Goal: Information Seeking & Learning: Check status

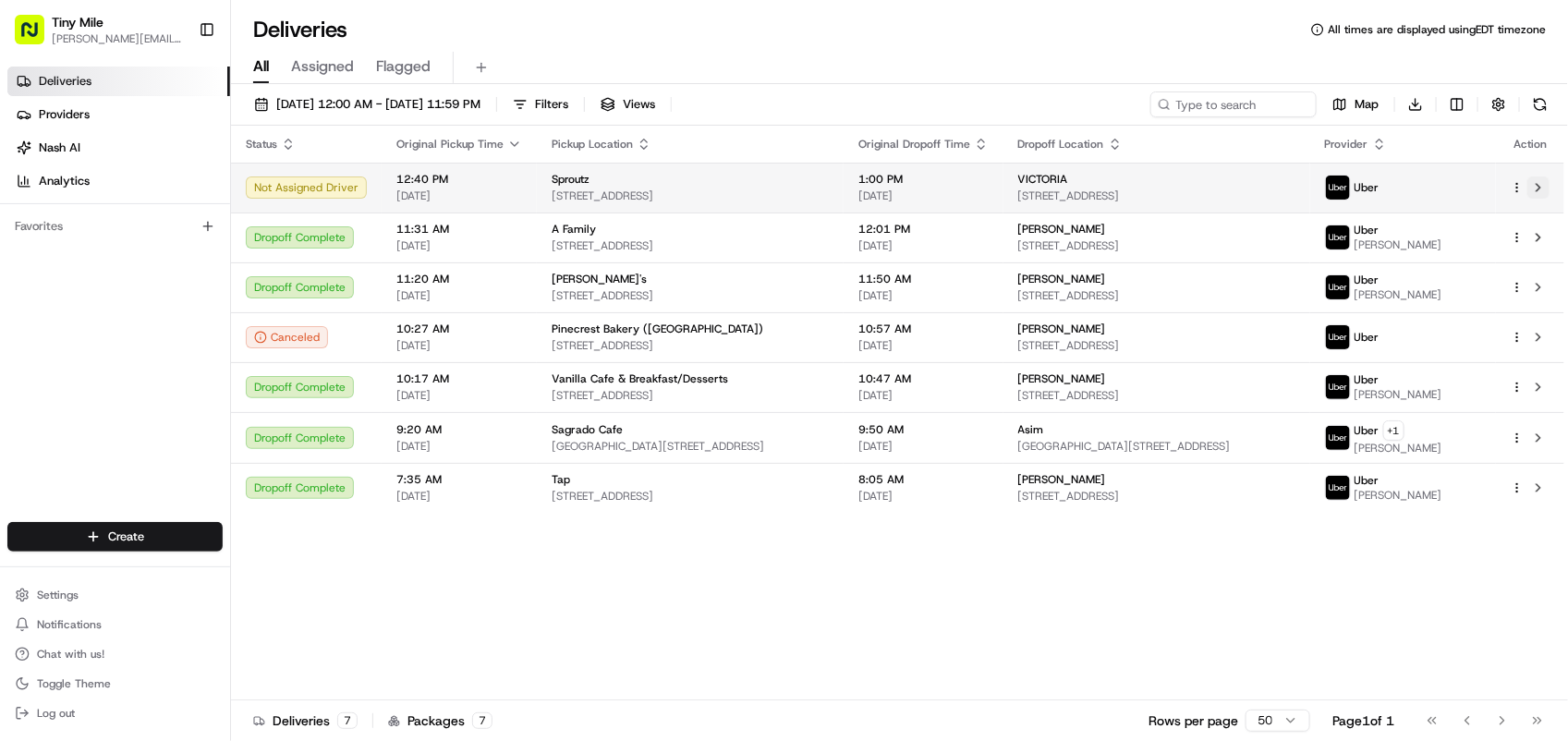
click at [1540, 184] on button at bounding box center [1538, 188] width 22 height 22
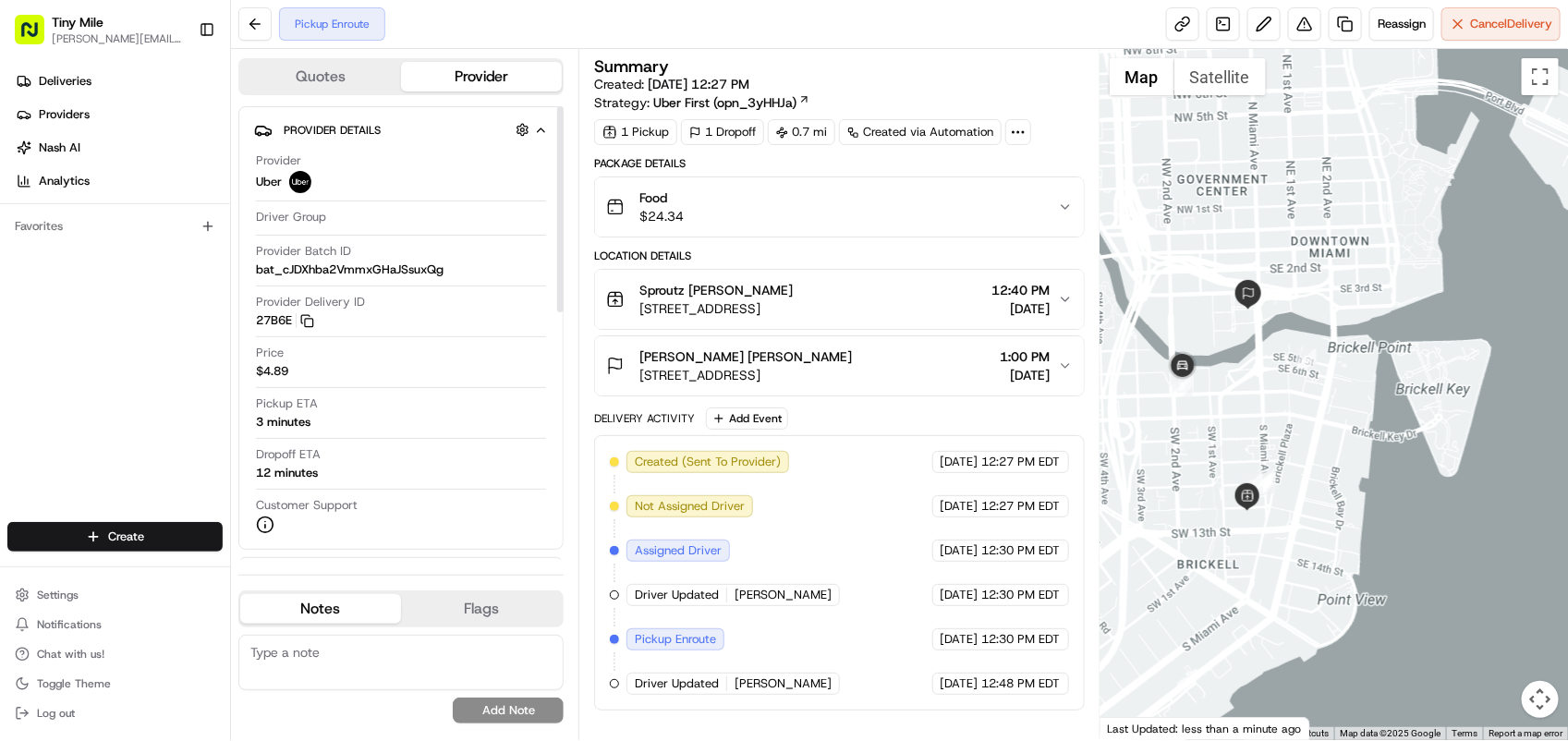
click at [301, 423] on div "3 minutes" at bounding box center [282, 422] width 55 height 17
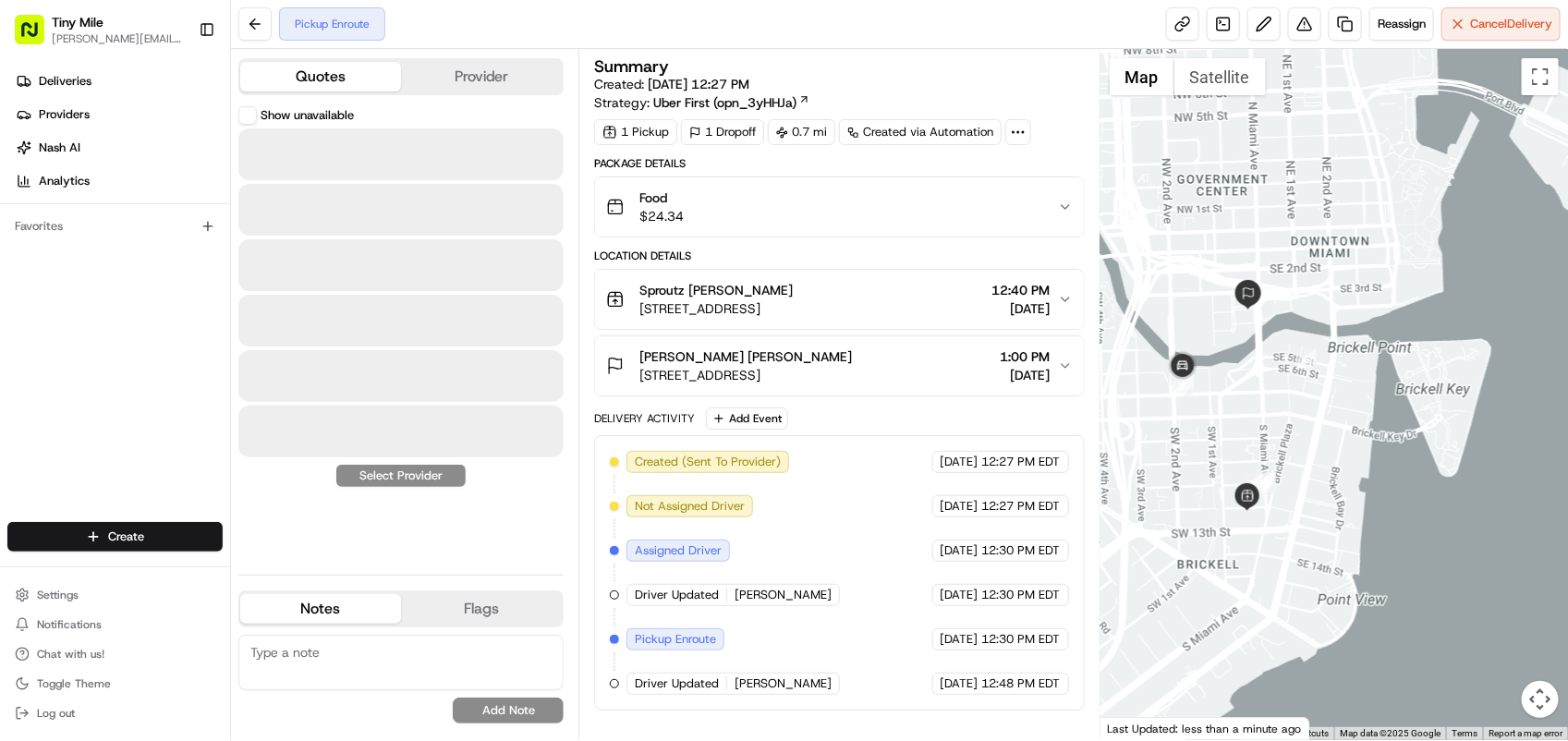
click at [340, 85] on button "Quotes" at bounding box center [320, 77] width 161 height 30
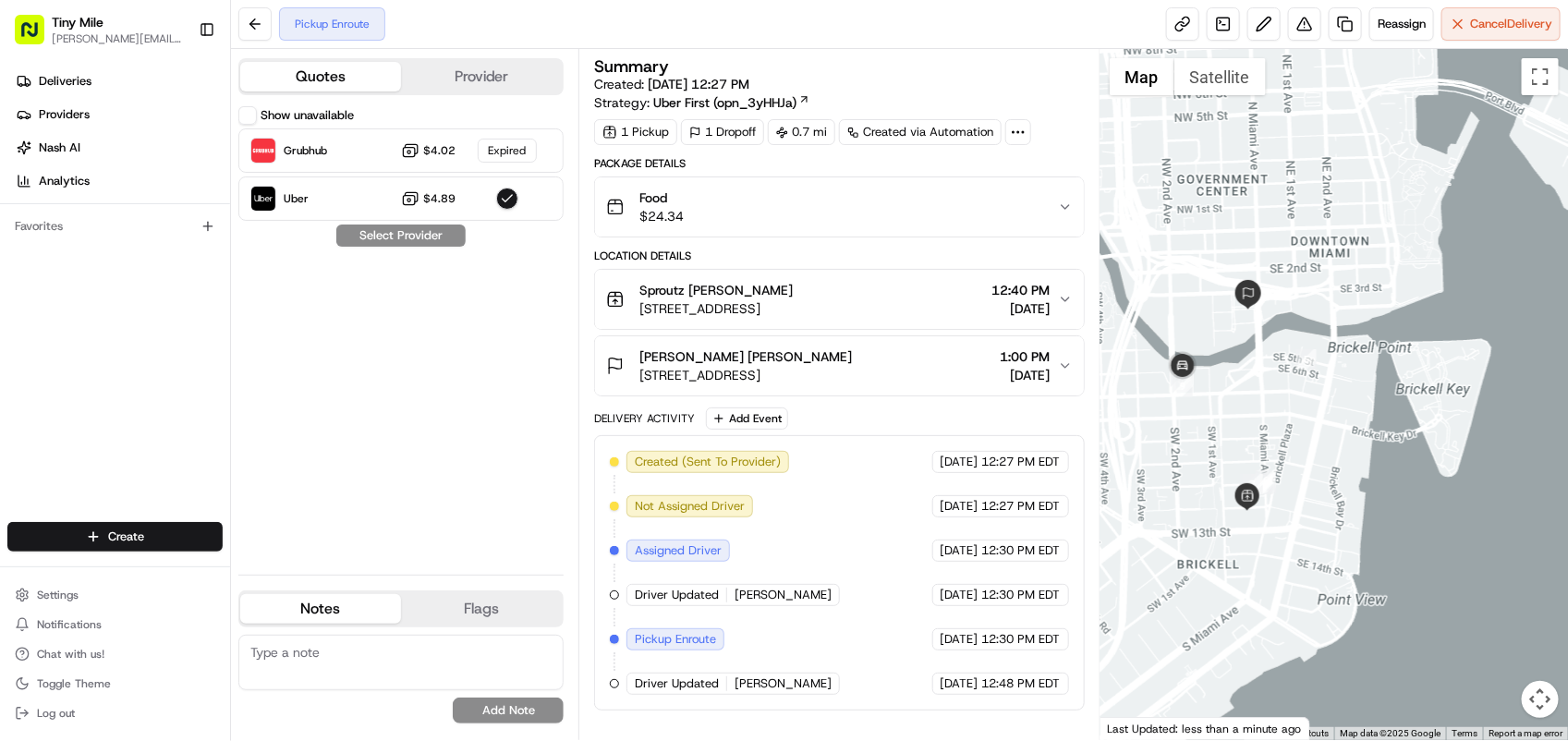
click at [434, 81] on button "Provider" at bounding box center [482, 77] width 161 height 30
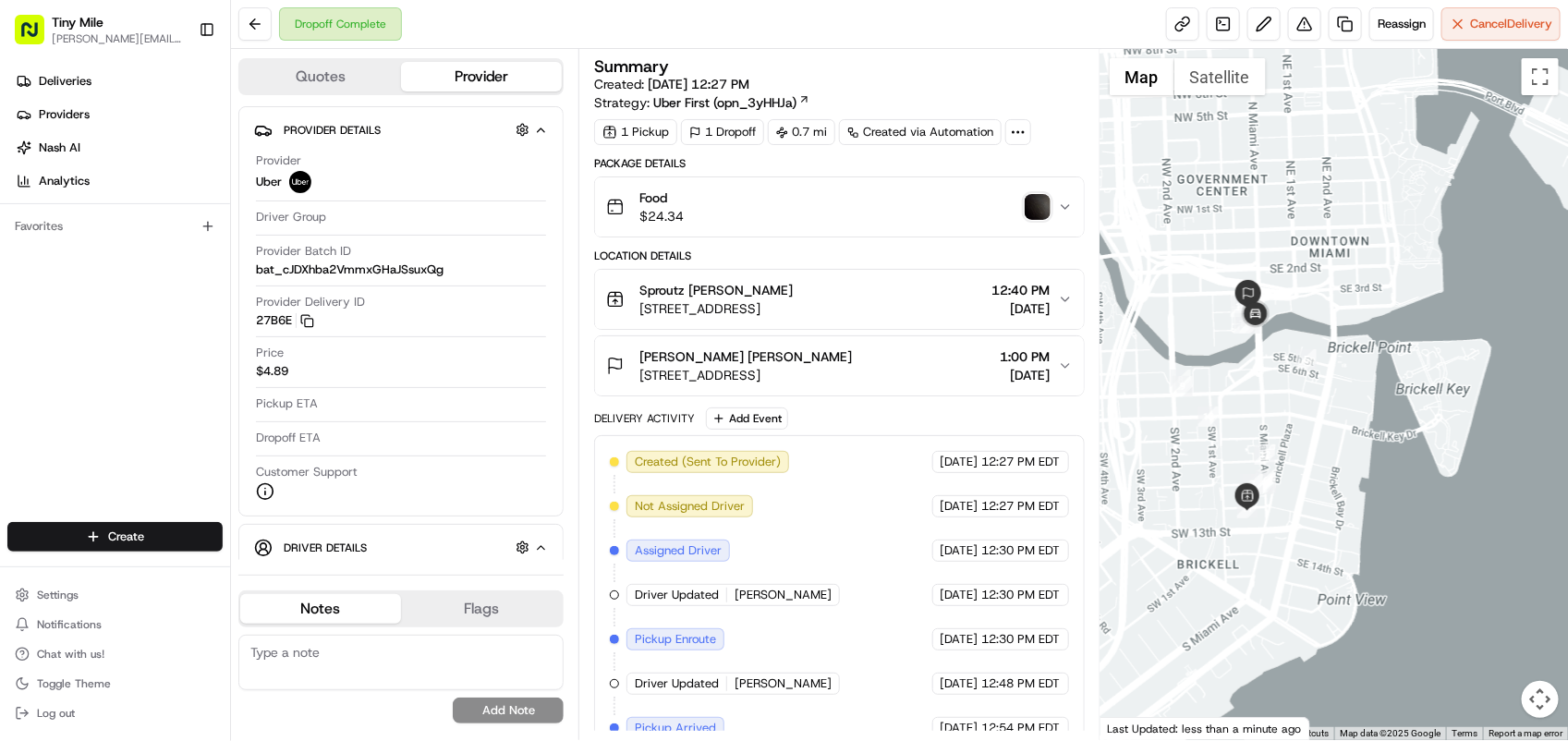
click at [1033, 213] on img "button" at bounding box center [1037, 207] width 26 height 26
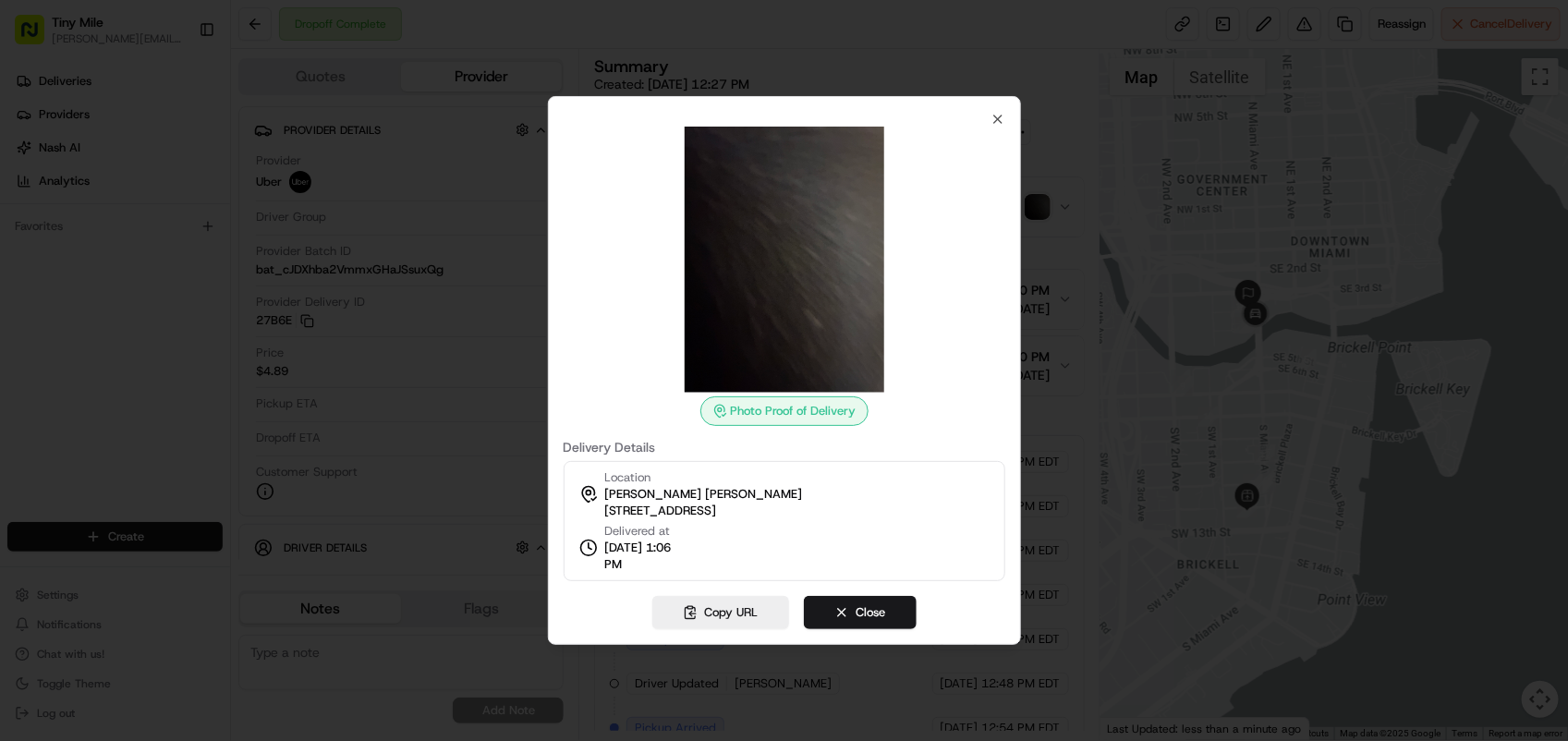
click at [996, 128] on div at bounding box center [784, 259] width 442 height 266
click at [996, 119] on icon "button" at bounding box center [997, 119] width 7 height 7
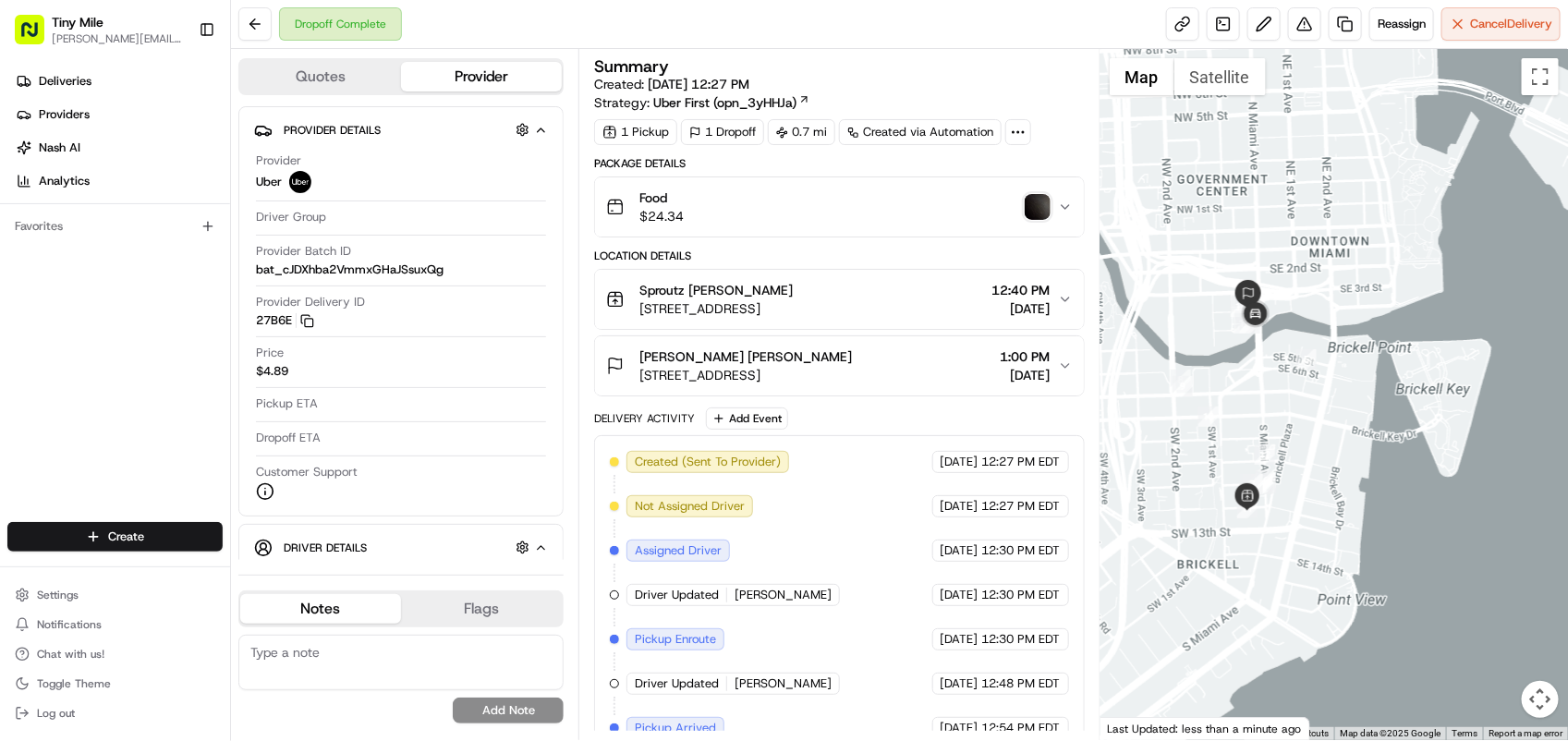
click at [1000, 360] on span "1:00 PM" at bounding box center [1025, 357] width 50 height 19
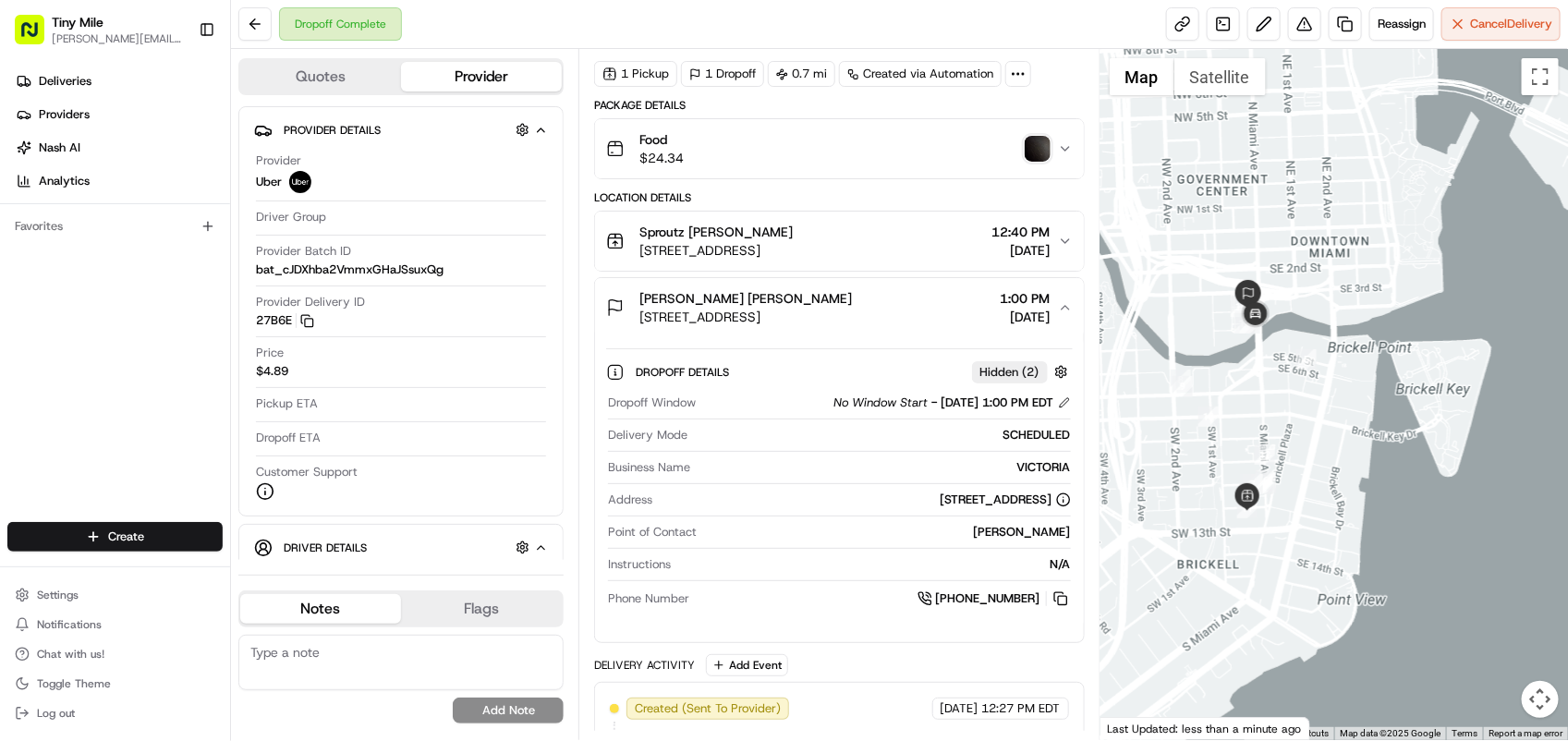
scroll to position [116, 0]
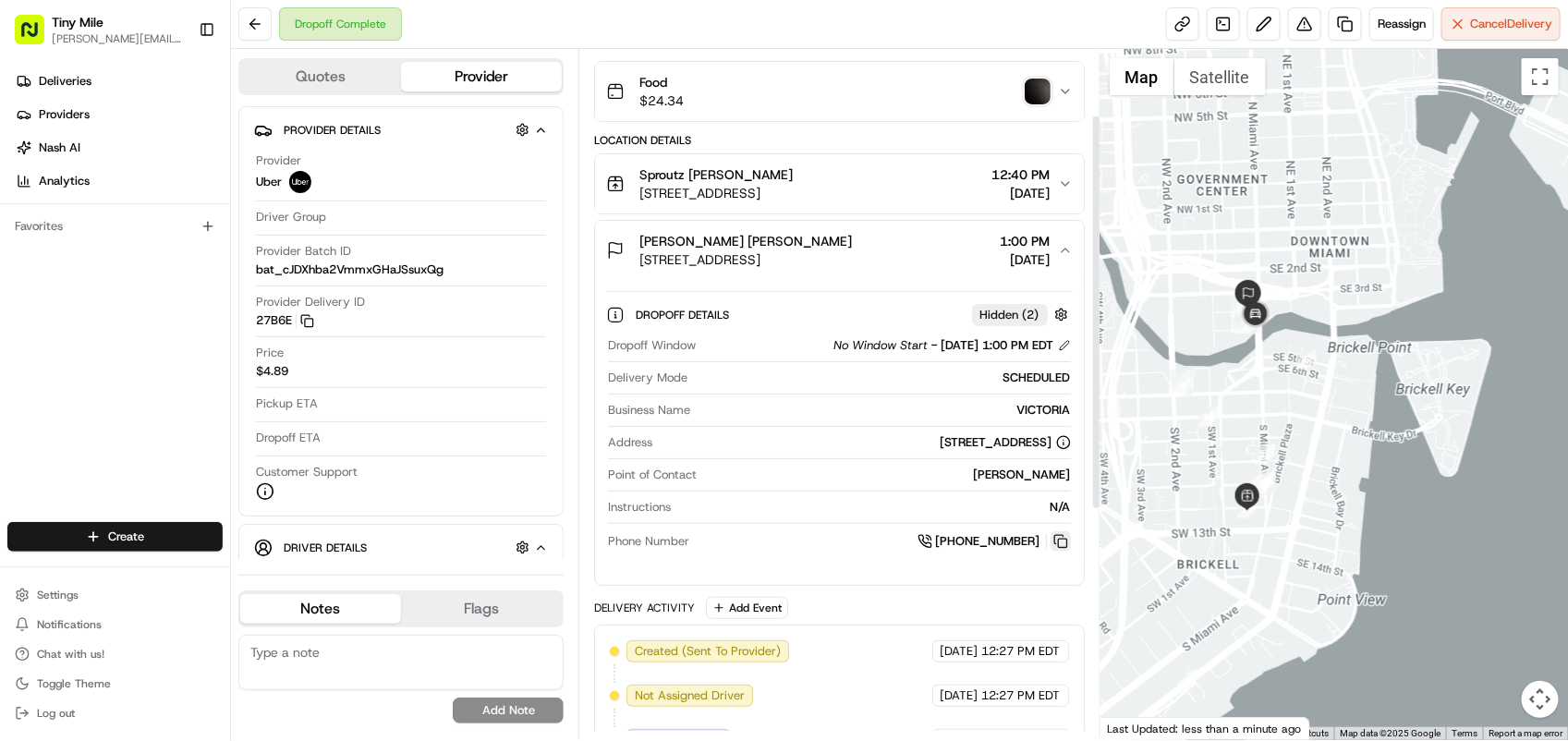
click at [1063, 545] on button at bounding box center [1060, 542] width 20 height 20
click at [649, 177] on span "Sproutz VICTORIA ONETTO" at bounding box center [716, 175] width 154 height 19
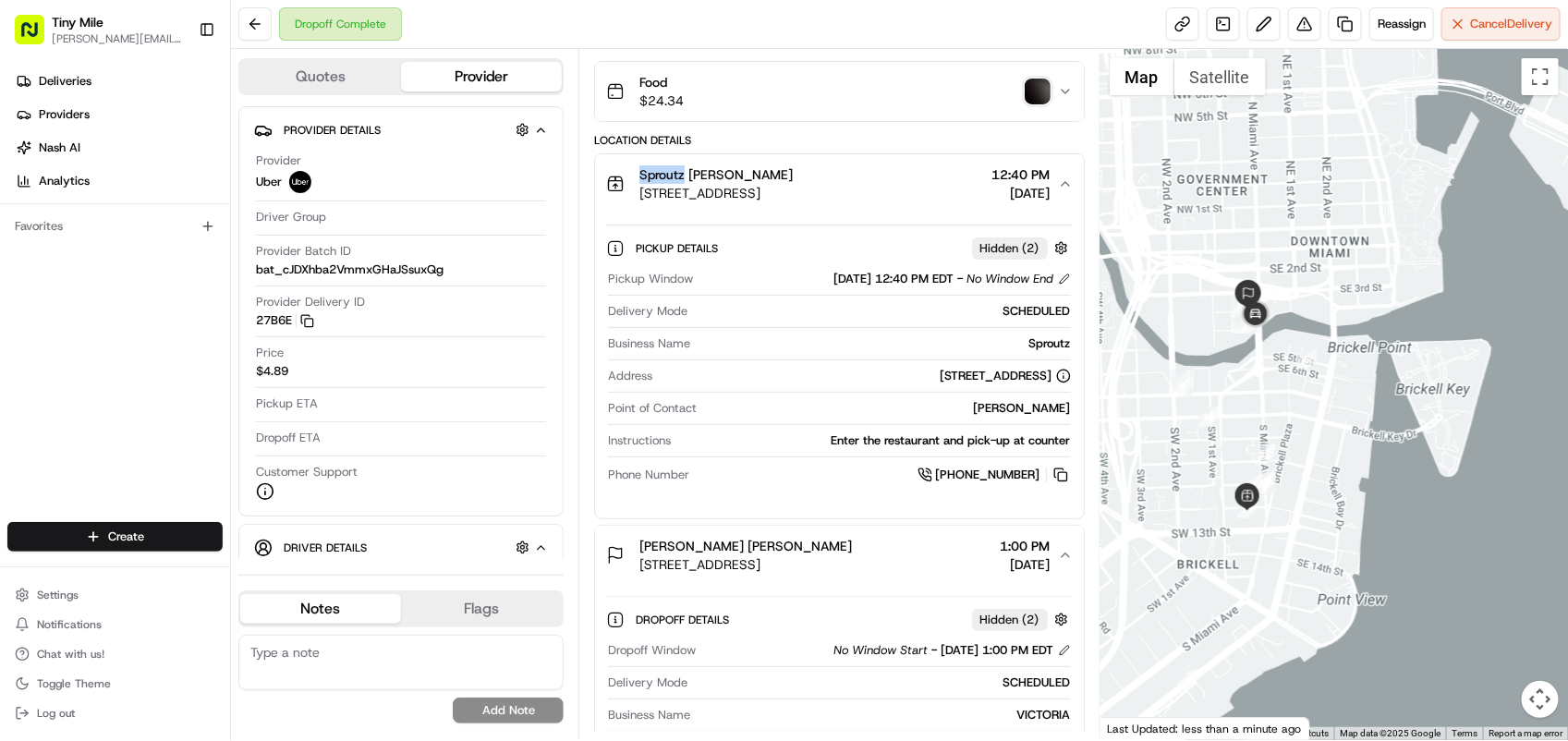
click at [649, 176] on span "Sproutz VICTORIA ONETTO" at bounding box center [716, 175] width 154 height 19
copy span "Sproutz"
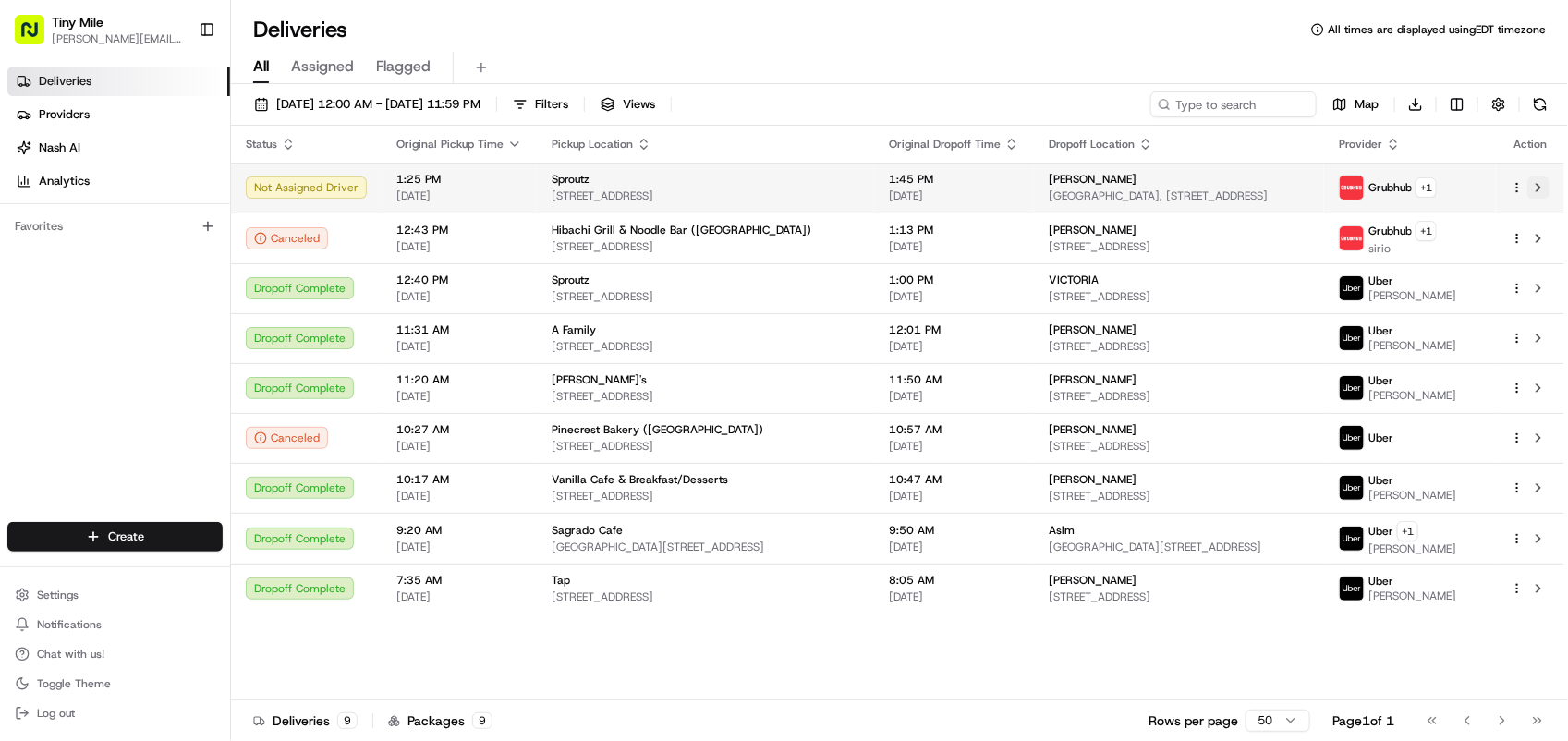
click at [1539, 195] on button at bounding box center [1538, 188] width 22 height 22
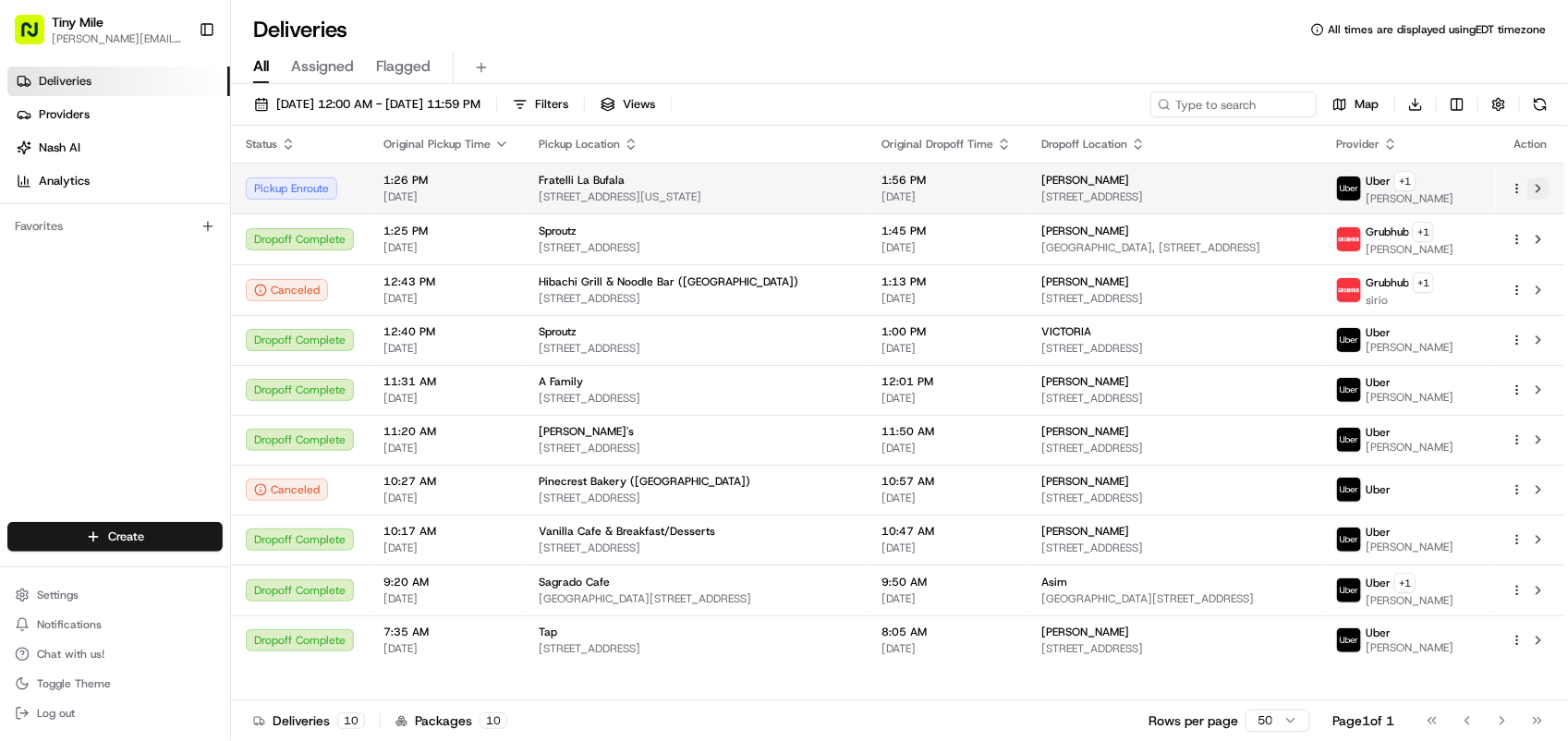
click at [1548, 191] on button at bounding box center [1538, 189] width 22 height 22
drag, startPoint x: 43, startPoint y: 324, endPoint x: 361, endPoint y: 169, distance: 353.8
click at [43, 324] on div "Deliveries Providers Nash AI Analytics Favorites" at bounding box center [115, 296] width 230 height 474
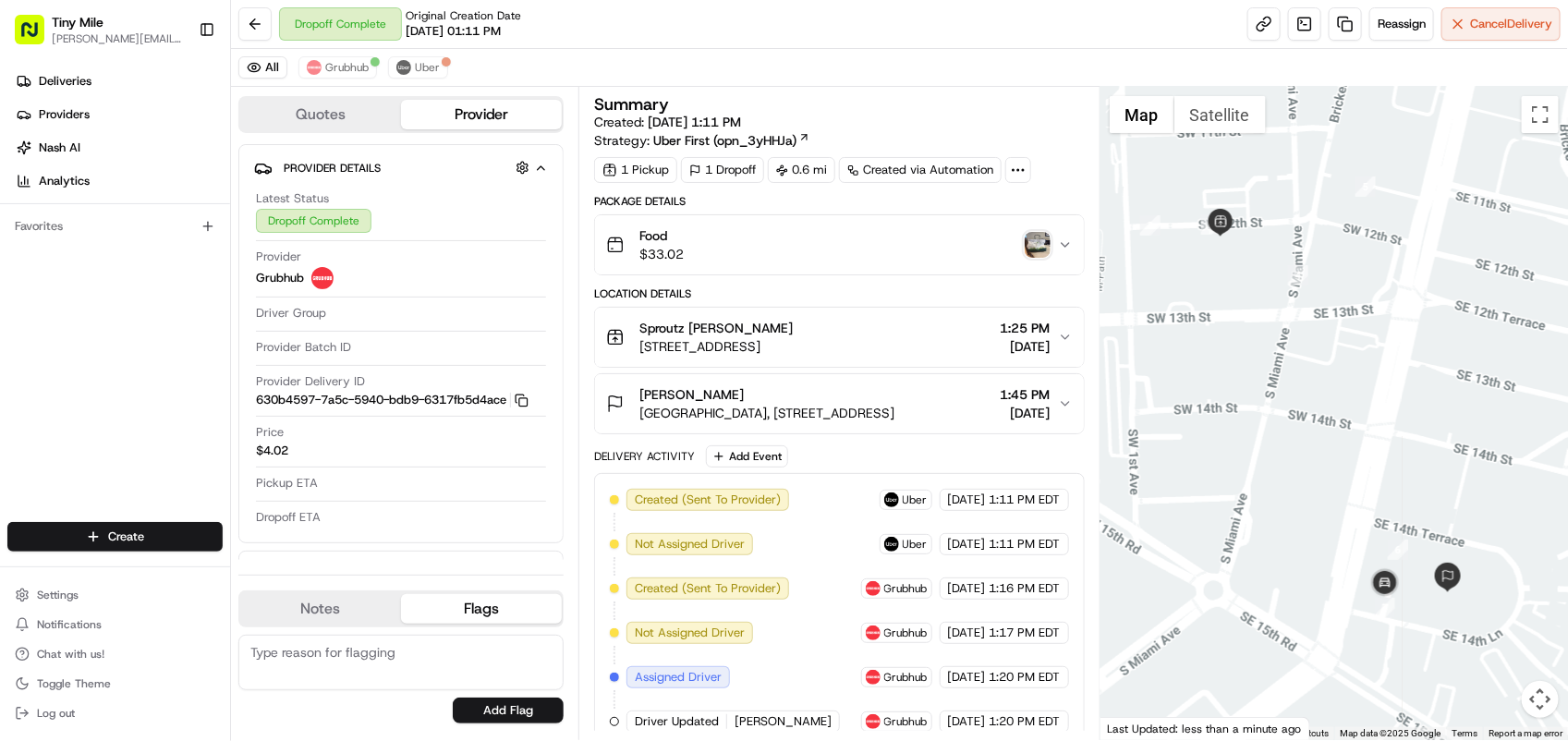
click at [1039, 245] on img "button" at bounding box center [1037, 245] width 26 height 26
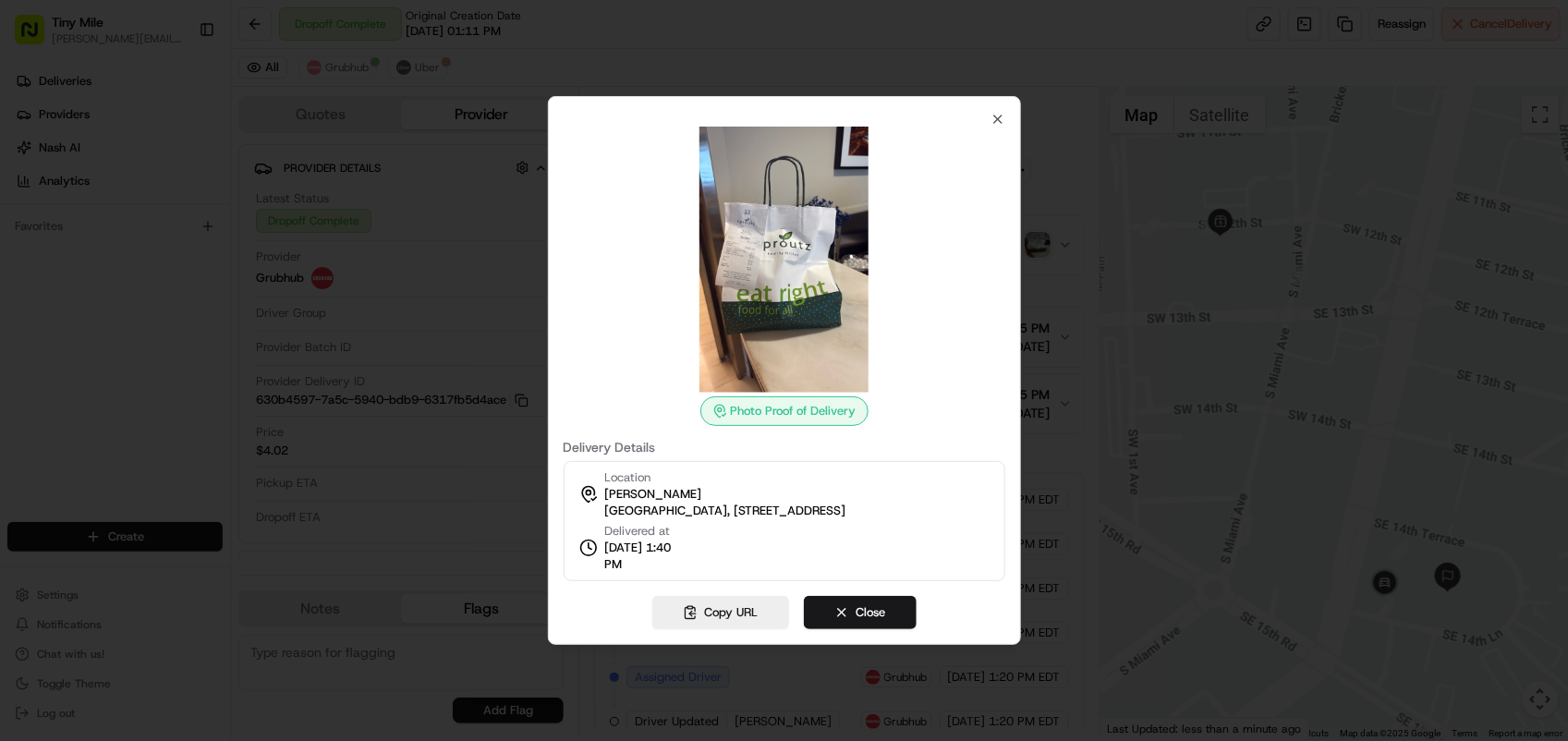
click at [1070, 268] on div at bounding box center [784, 370] width 1568 height 741
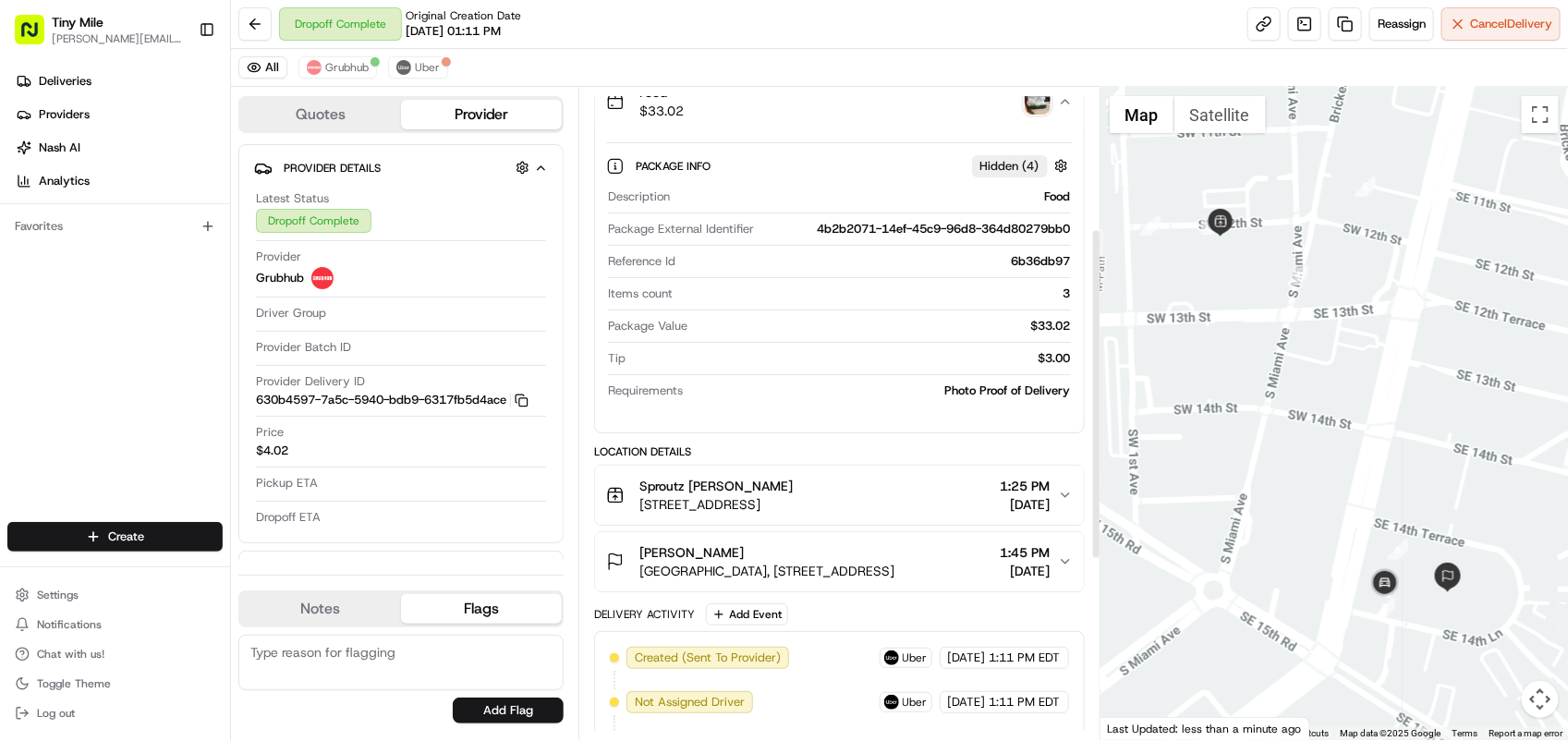
scroll to position [346, 0]
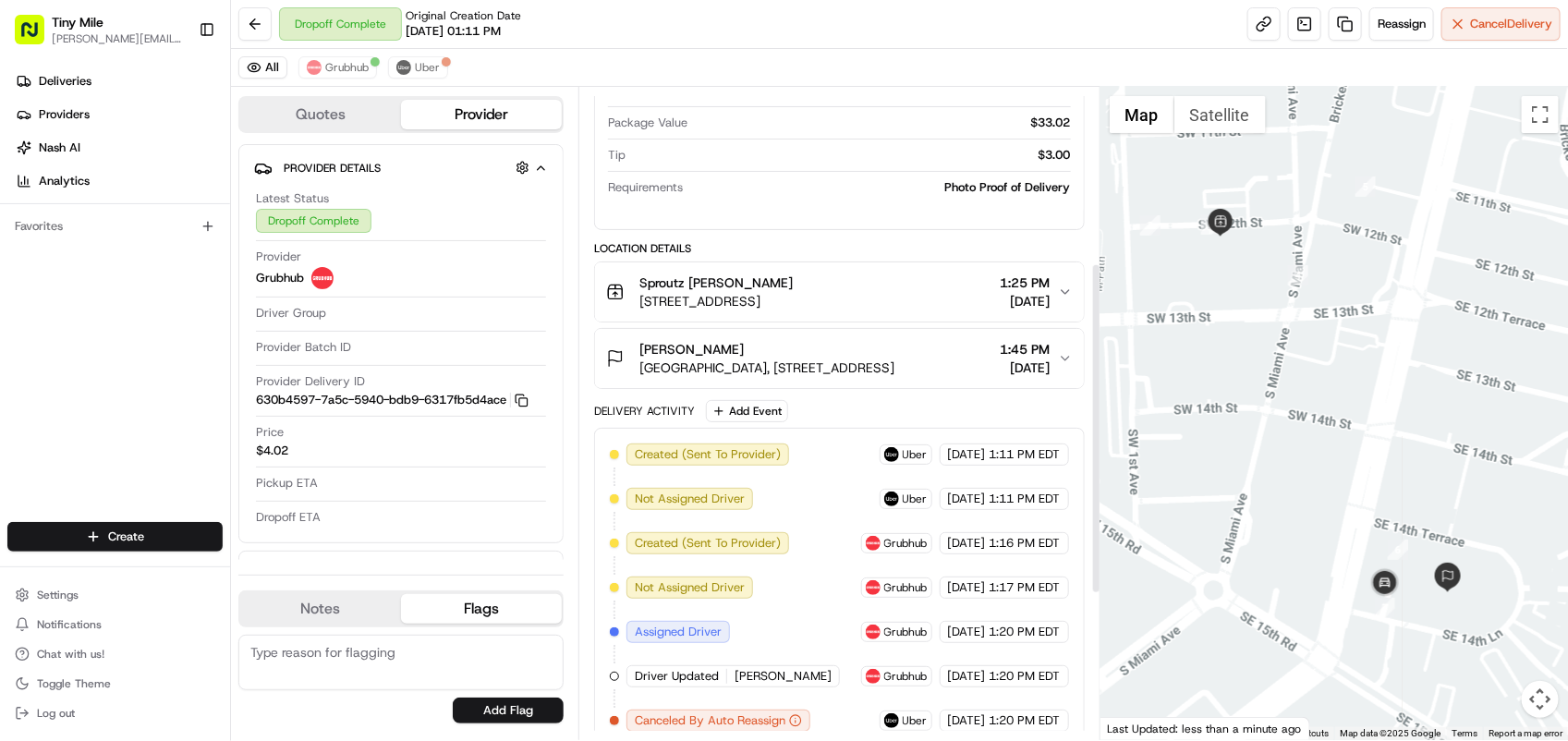
click at [762, 362] on span "[GEOGRAPHIC_DATA], [STREET_ADDRESS]" at bounding box center [766, 368] width 255 height 19
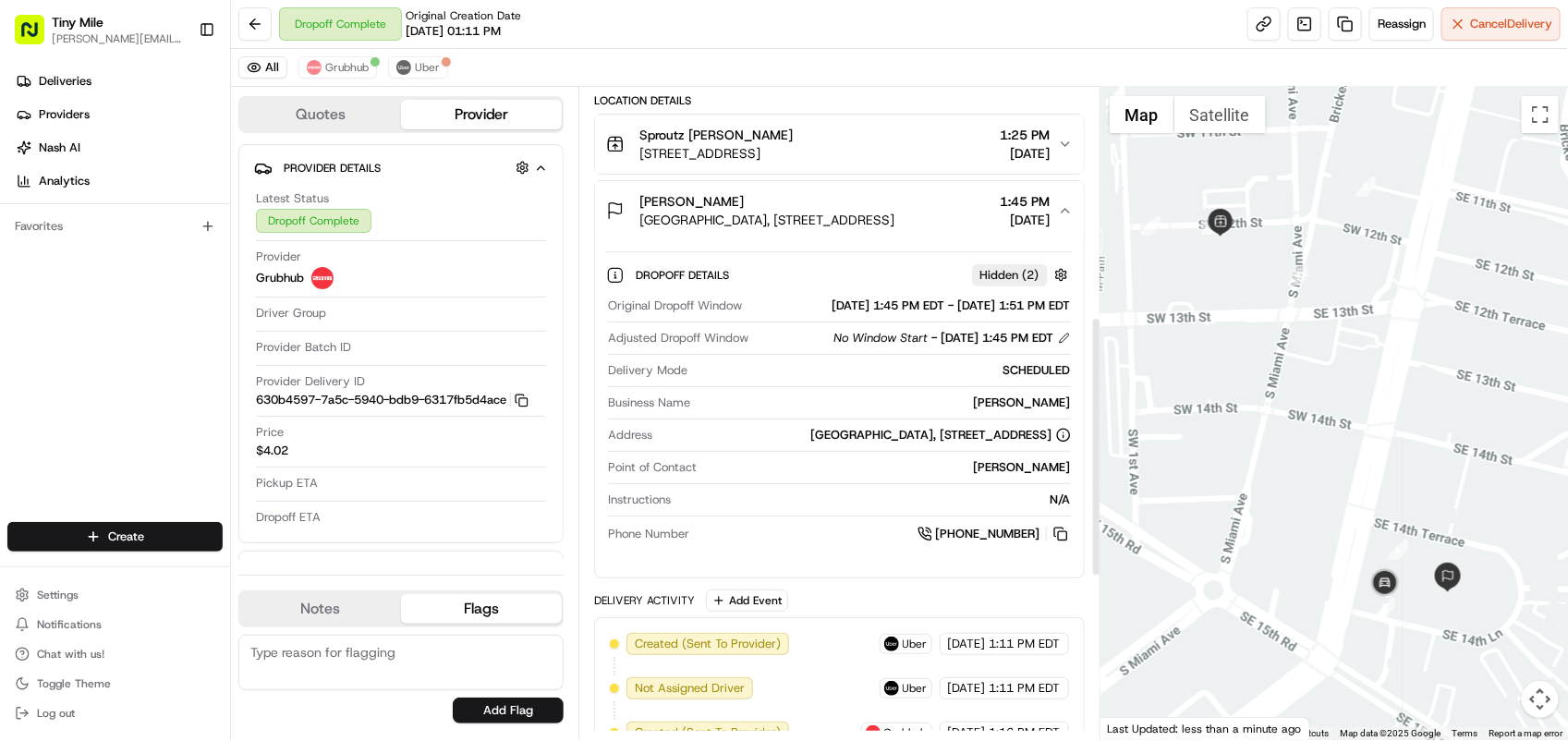
scroll to position [577, 0]
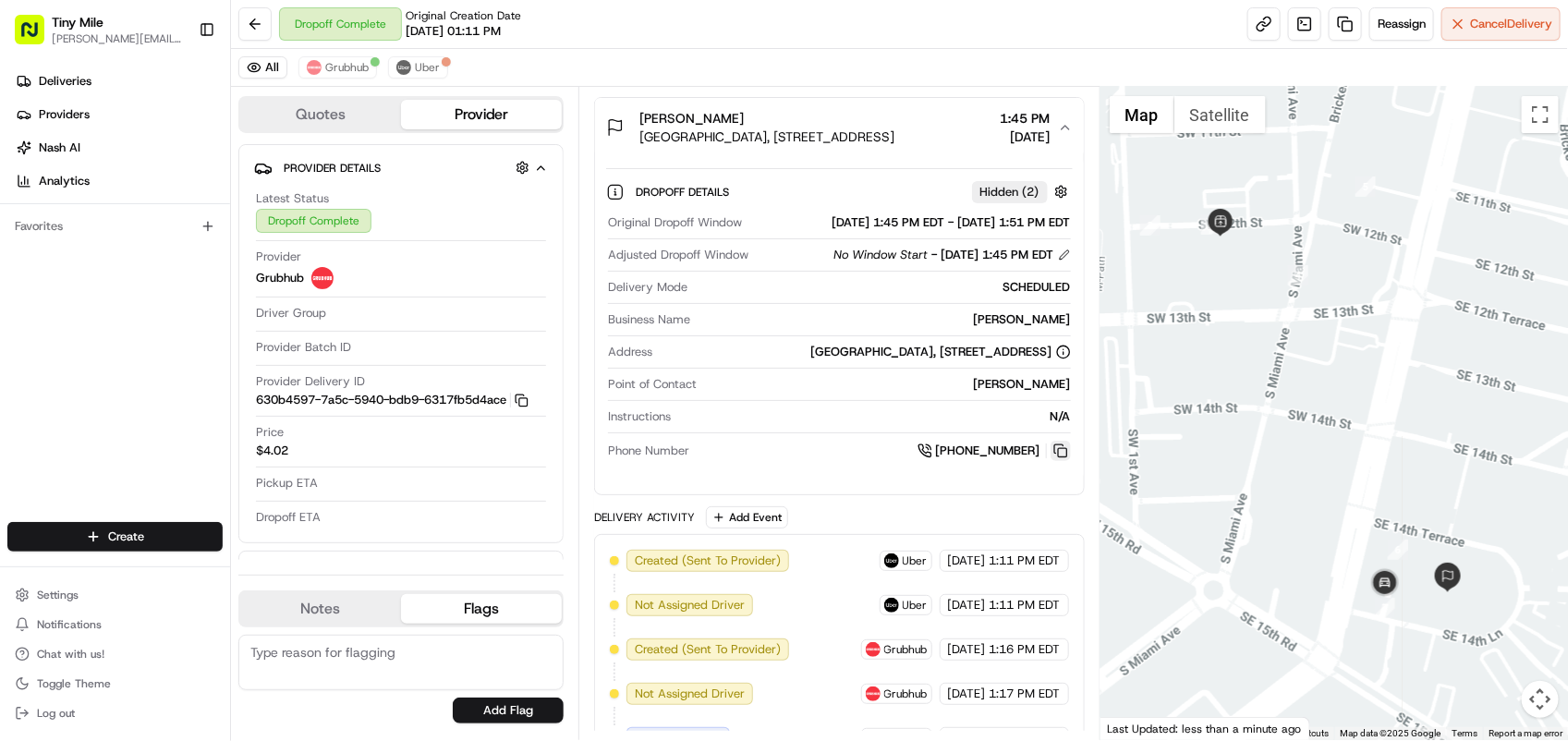
click at [1055, 461] on button at bounding box center [1060, 451] width 20 height 20
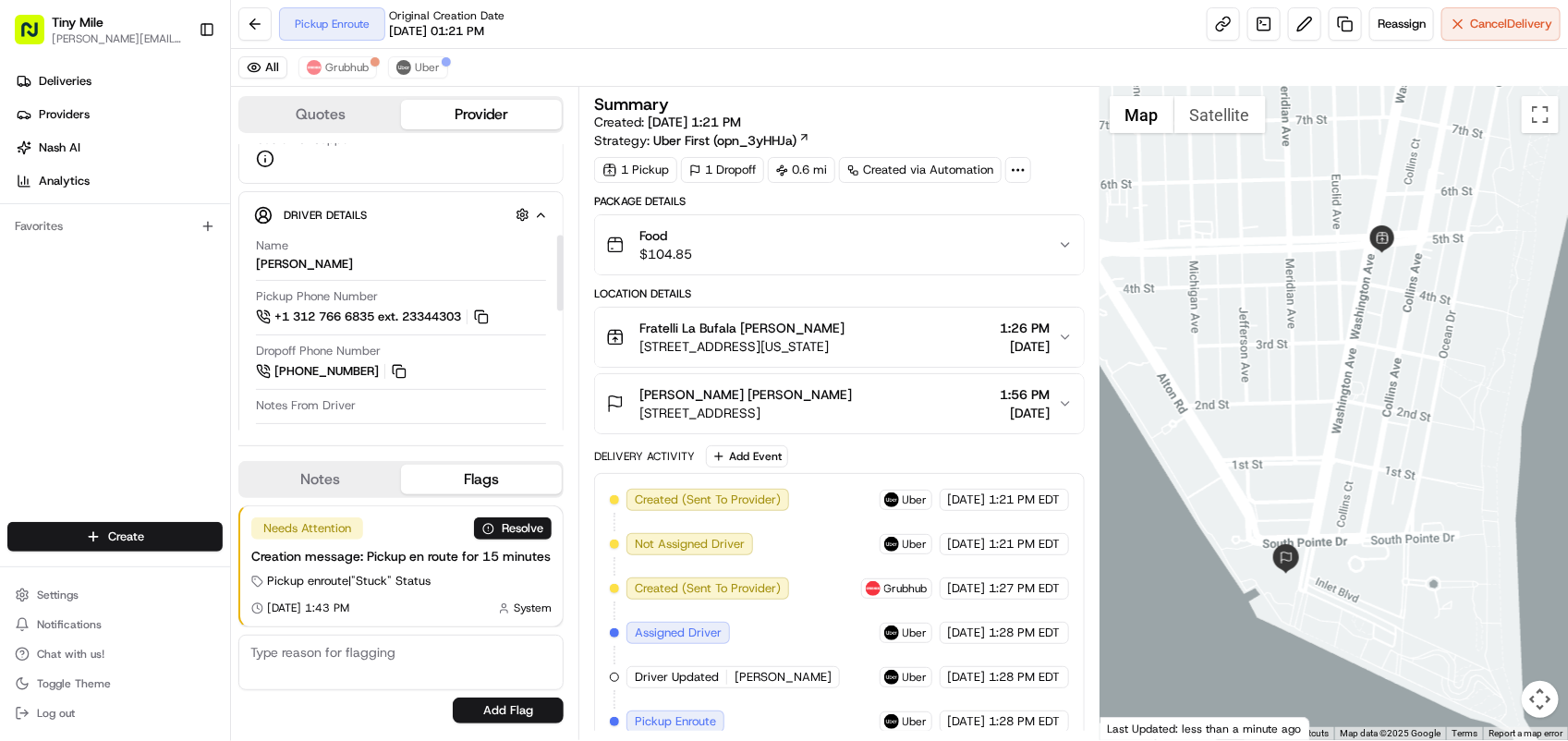
scroll to position [231, 0]
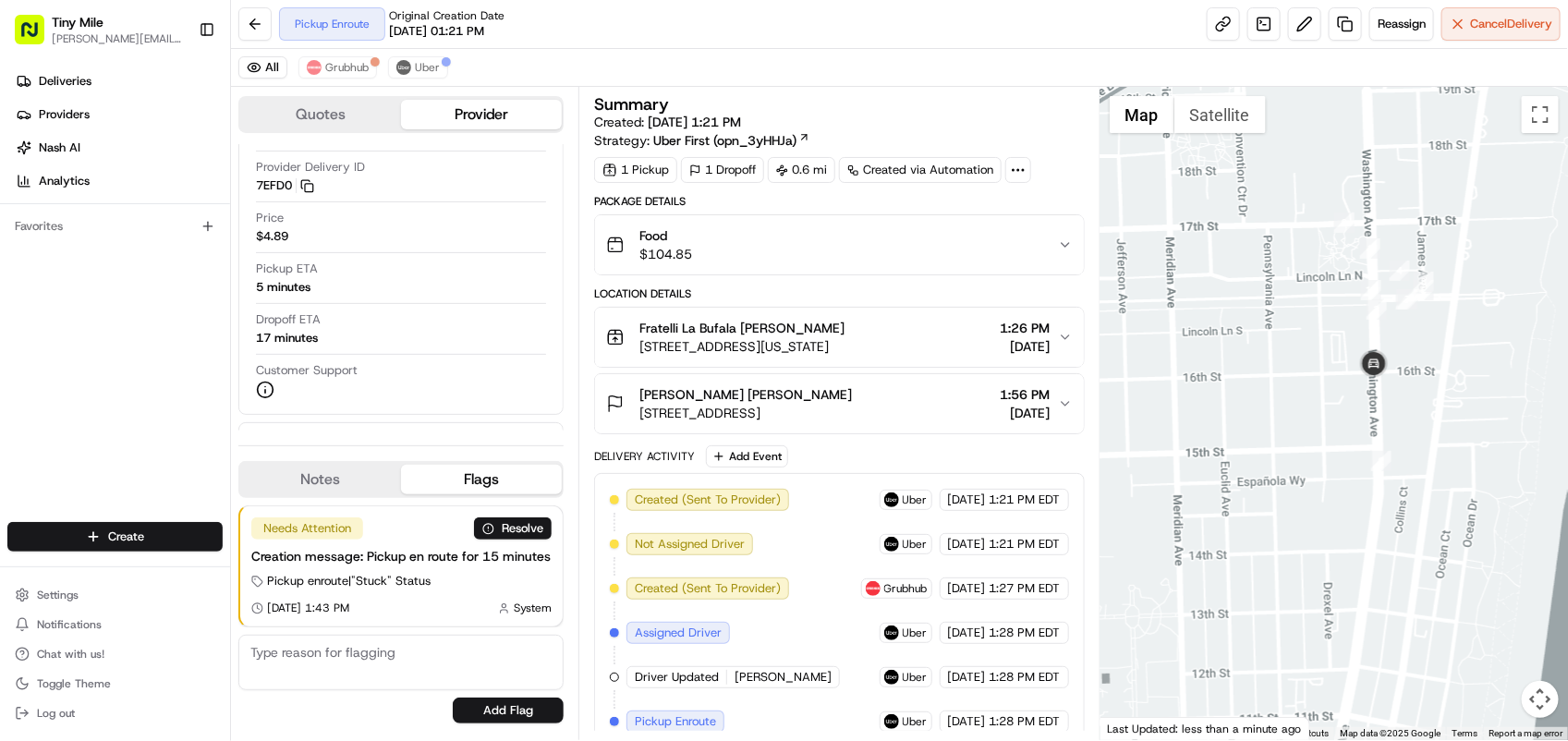
drag, startPoint x: 1246, startPoint y: 297, endPoint x: 1384, endPoint y: 477, distance: 226.8
click at [1384, 477] on div at bounding box center [1334, 413] width 468 height 653
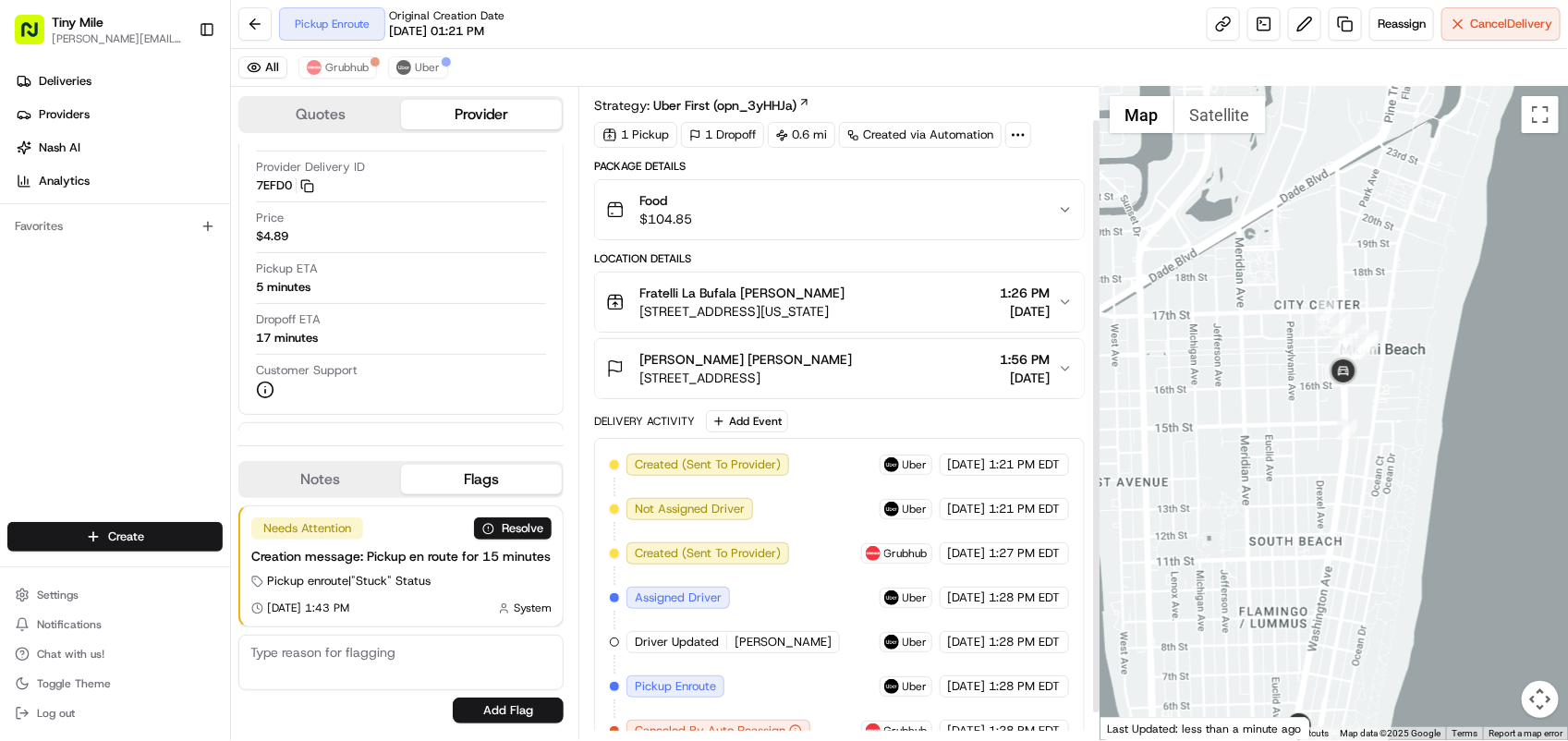
scroll to position [67, 0]
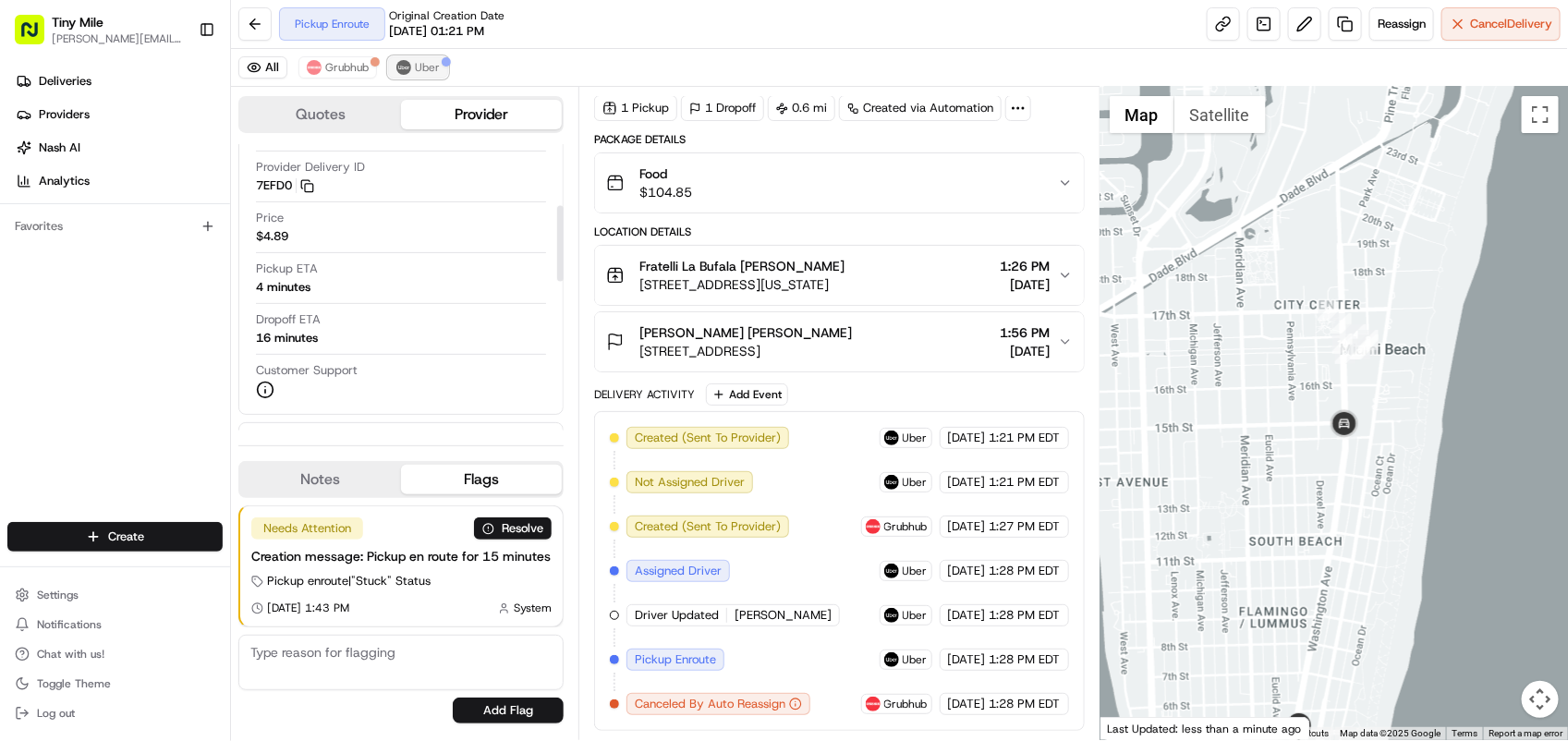
click at [433, 75] on span "Uber" at bounding box center [427, 68] width 25 height 15
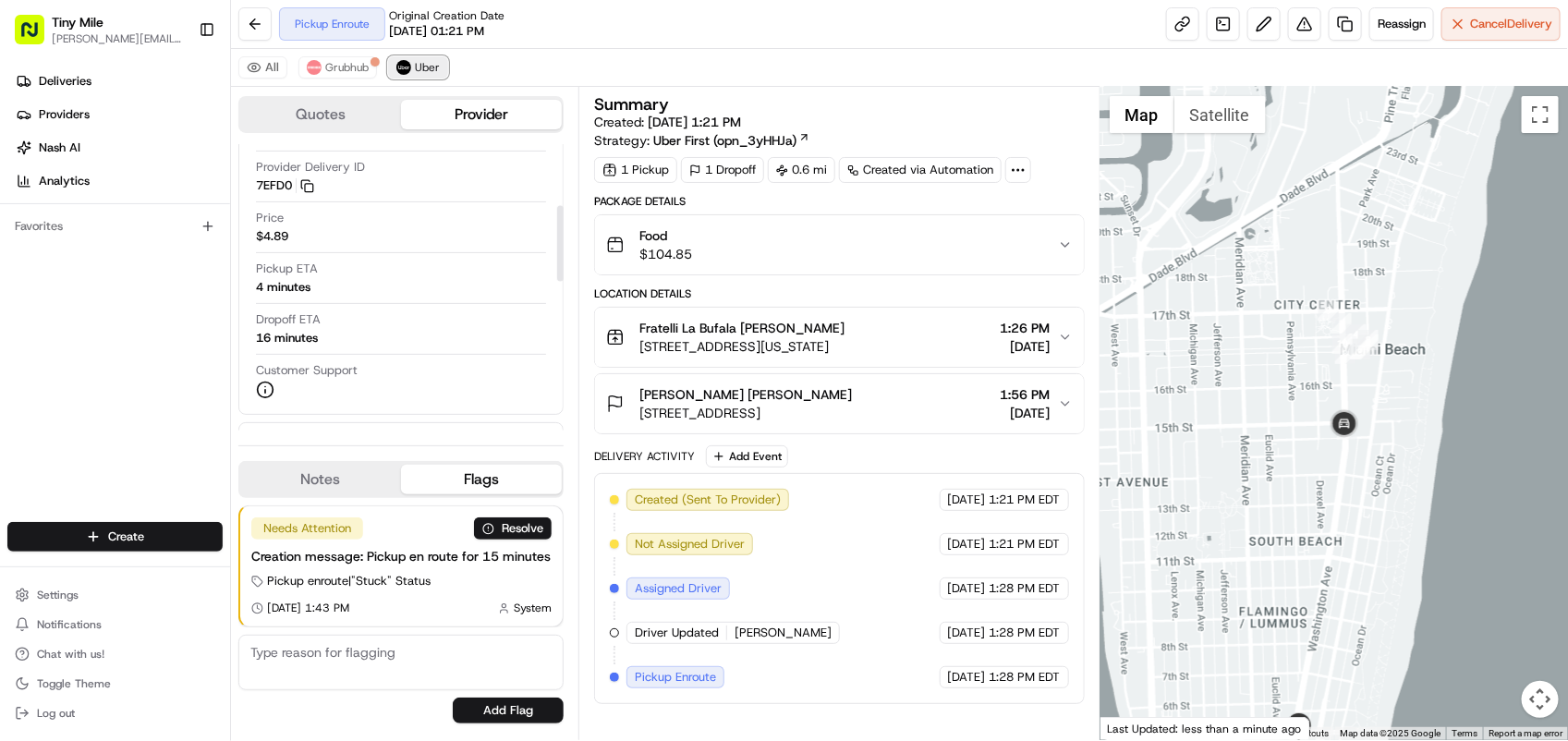
scroll to position [0, 0]
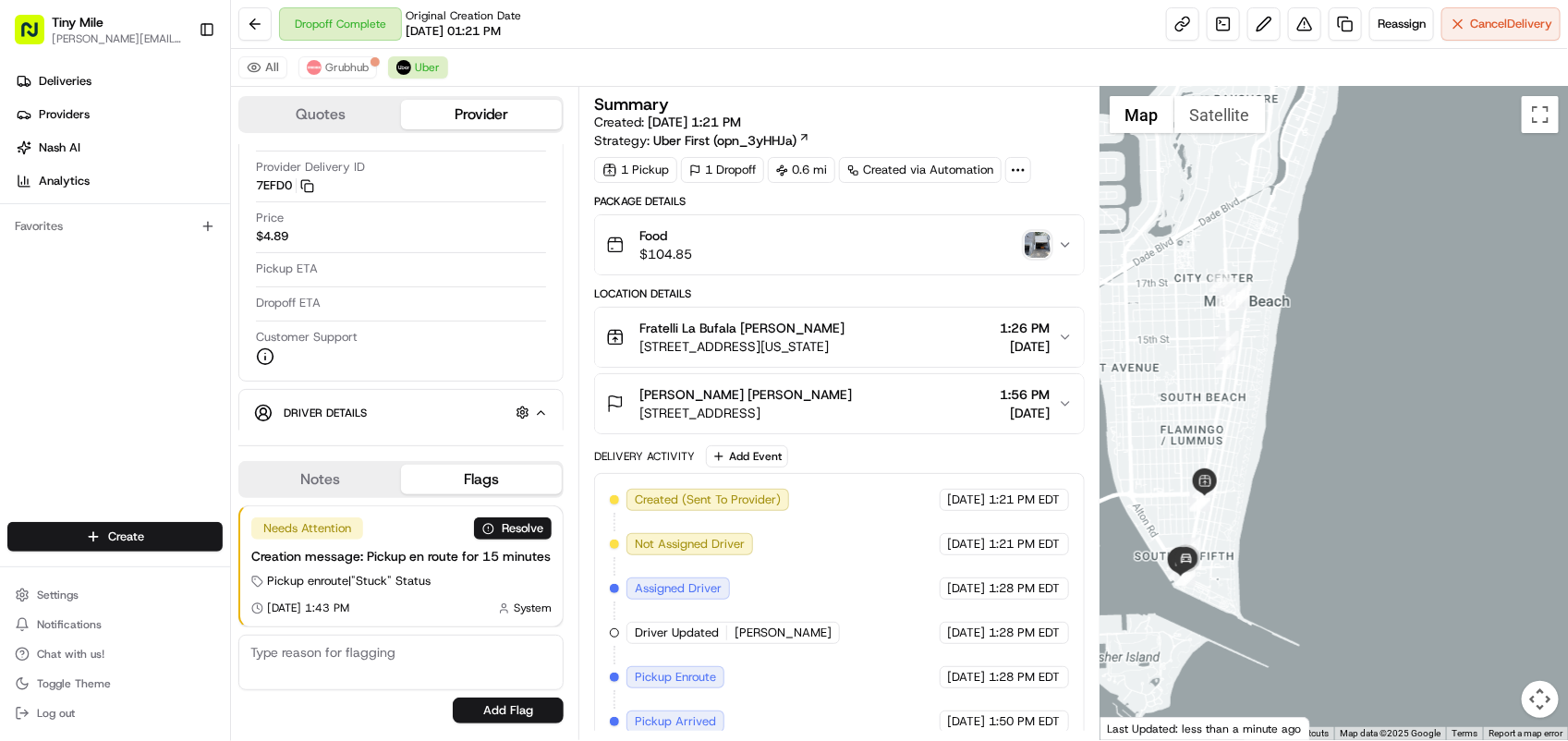
click at [1040, 245] on img "button" at bounding box center [1037, 245] width 26 height 26
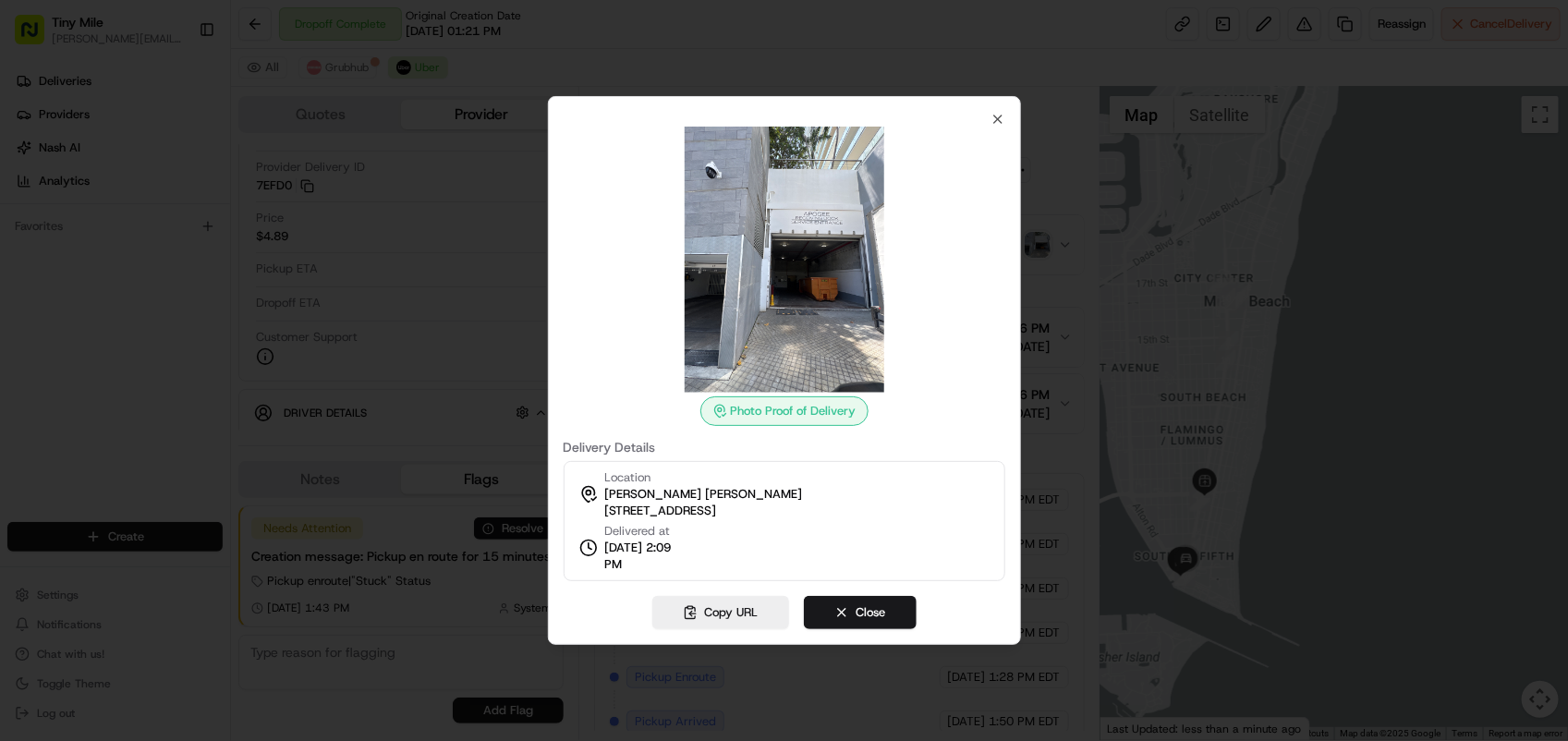
click at [1085, 287] on div at bounding box center [784, 370] width 1568 height 741
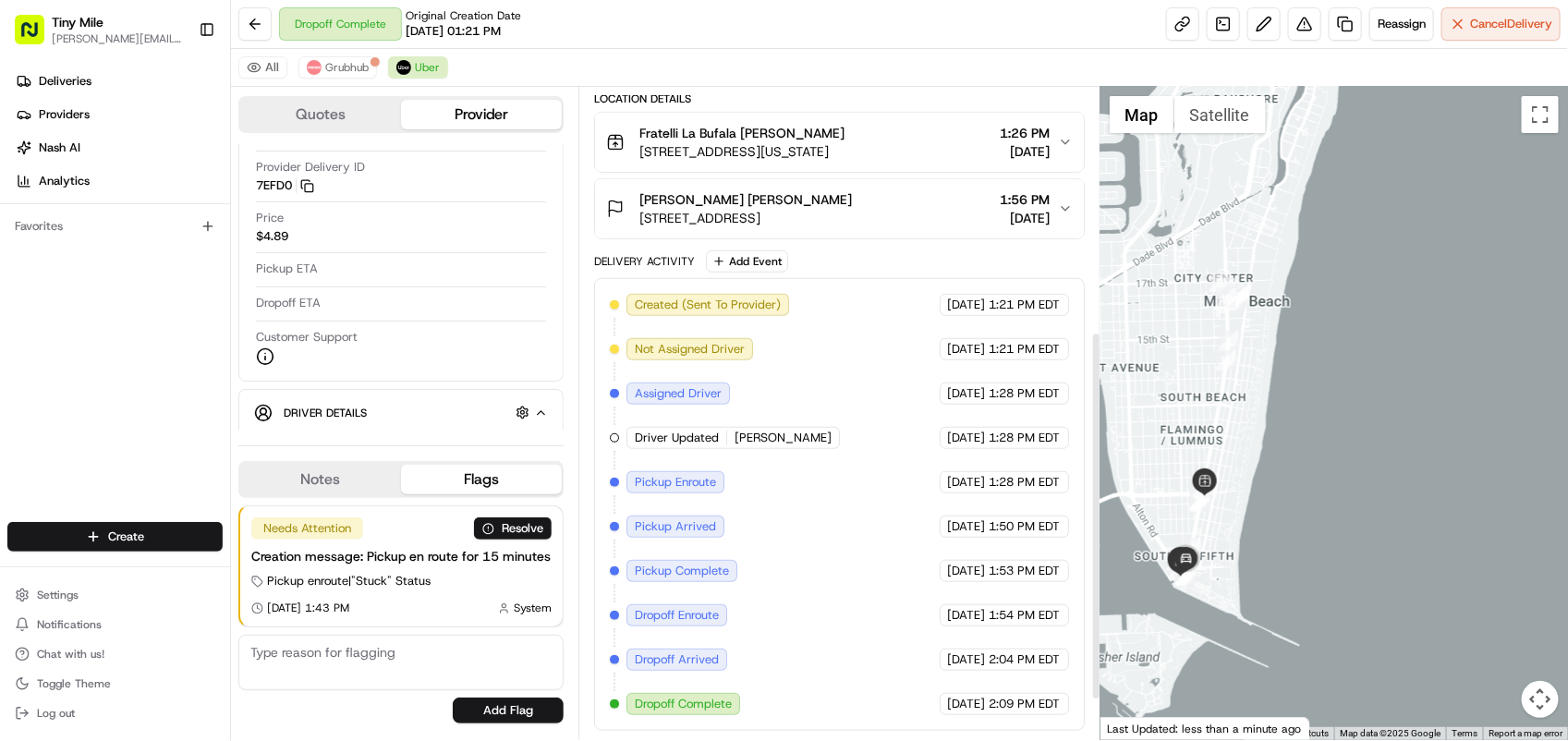
scroll to position [270, 0]
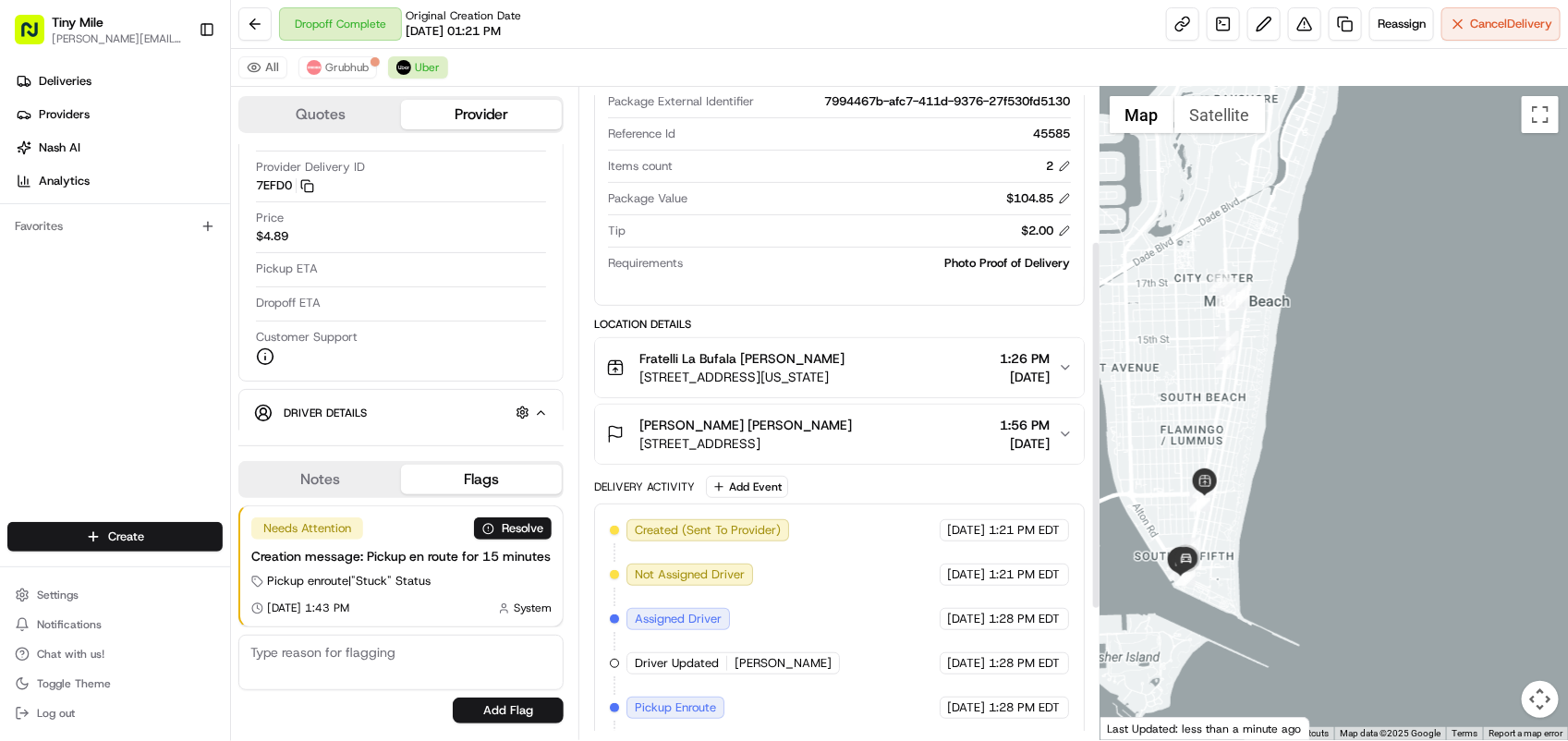
click at [852, 435] on span "[STREET_ADDRESS]" at bounding box center [745, 444] width 212 height 19
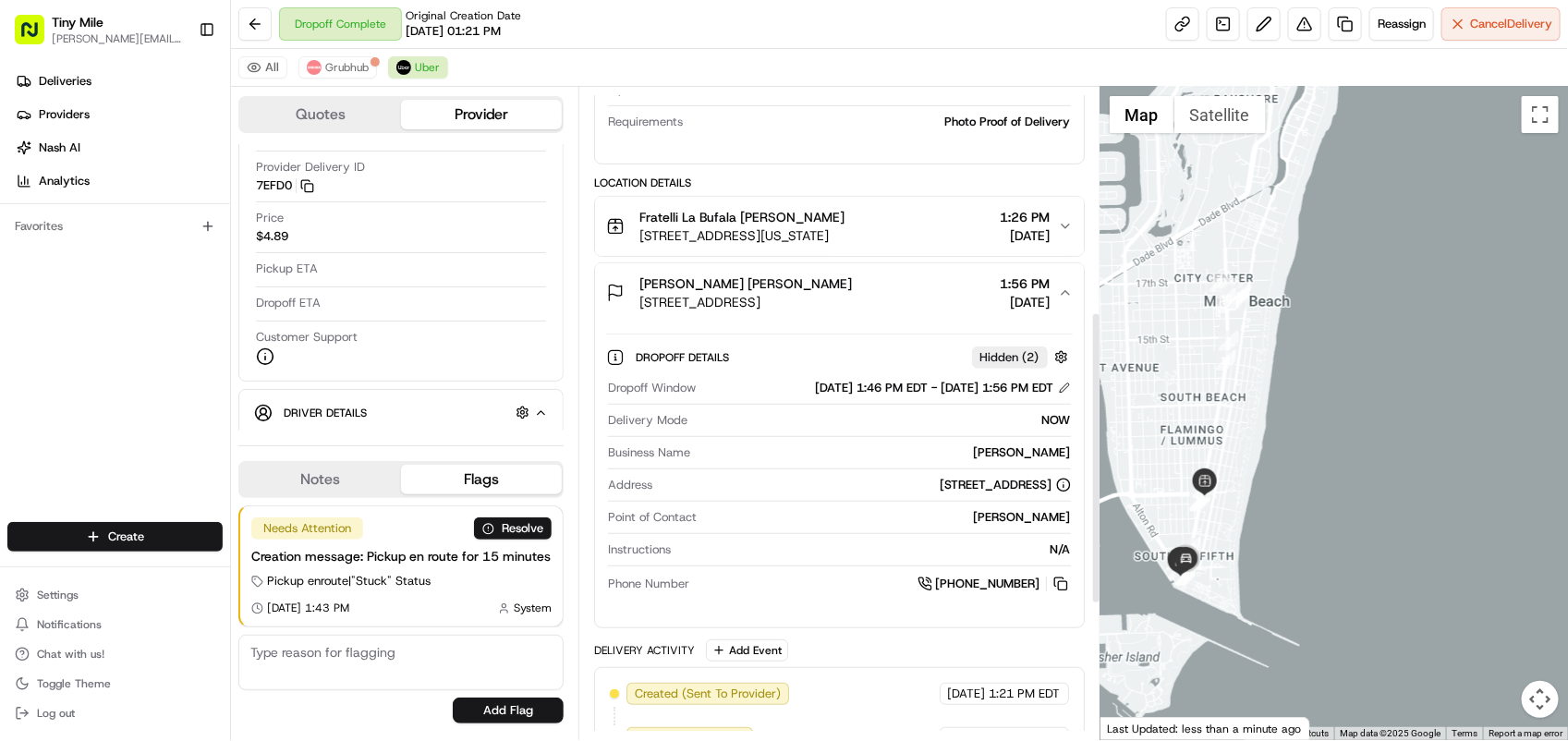
scroll to position [502, 0]
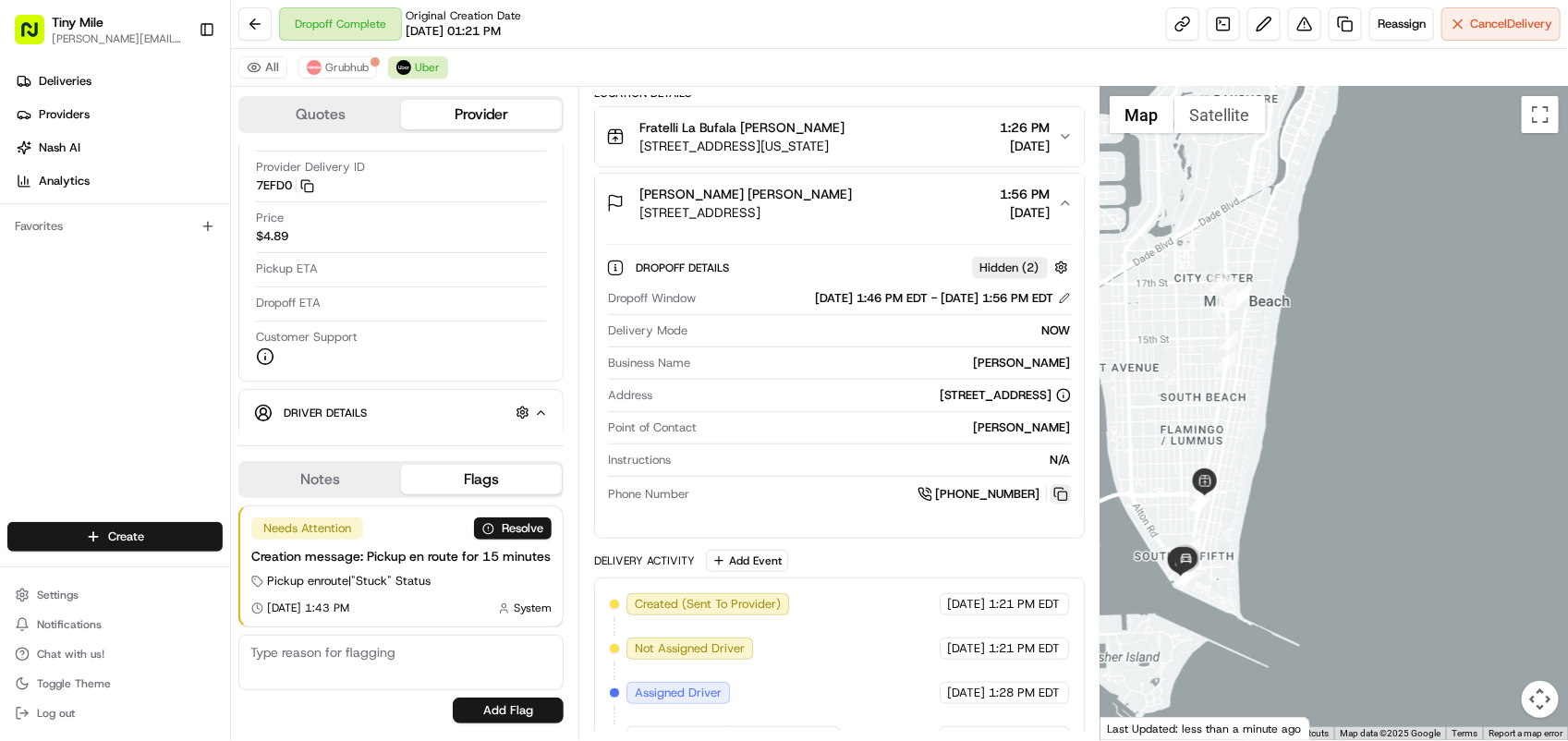
click at [1058, 496] on button at bounding box center [1060, 495] width 20 height 20
click at [659, 195] on span "Erick Erick D." at bounding box center [745, 194] width 212 height 19
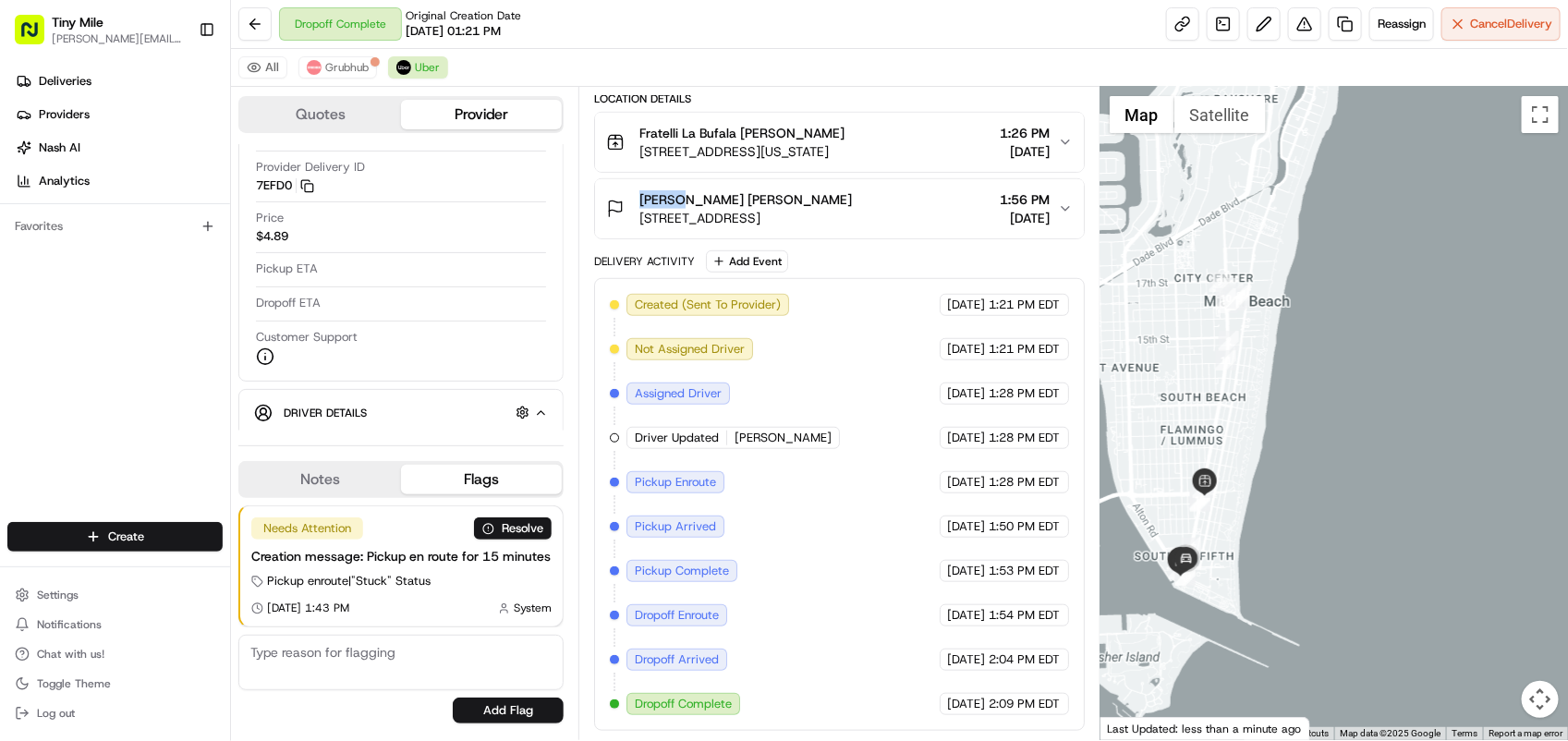
copy span "[PERSON_NAME]"
drag, startPoint x: 643, startPoint y: 127, endPoint x: 732, endPoint y: 131, distance: 89.1
click at [732, 131] on span "Fratelli La Bufala Erick D." at bounding box center [741, 133] width 205 height 19
copy span "Fratelli La Bufala"
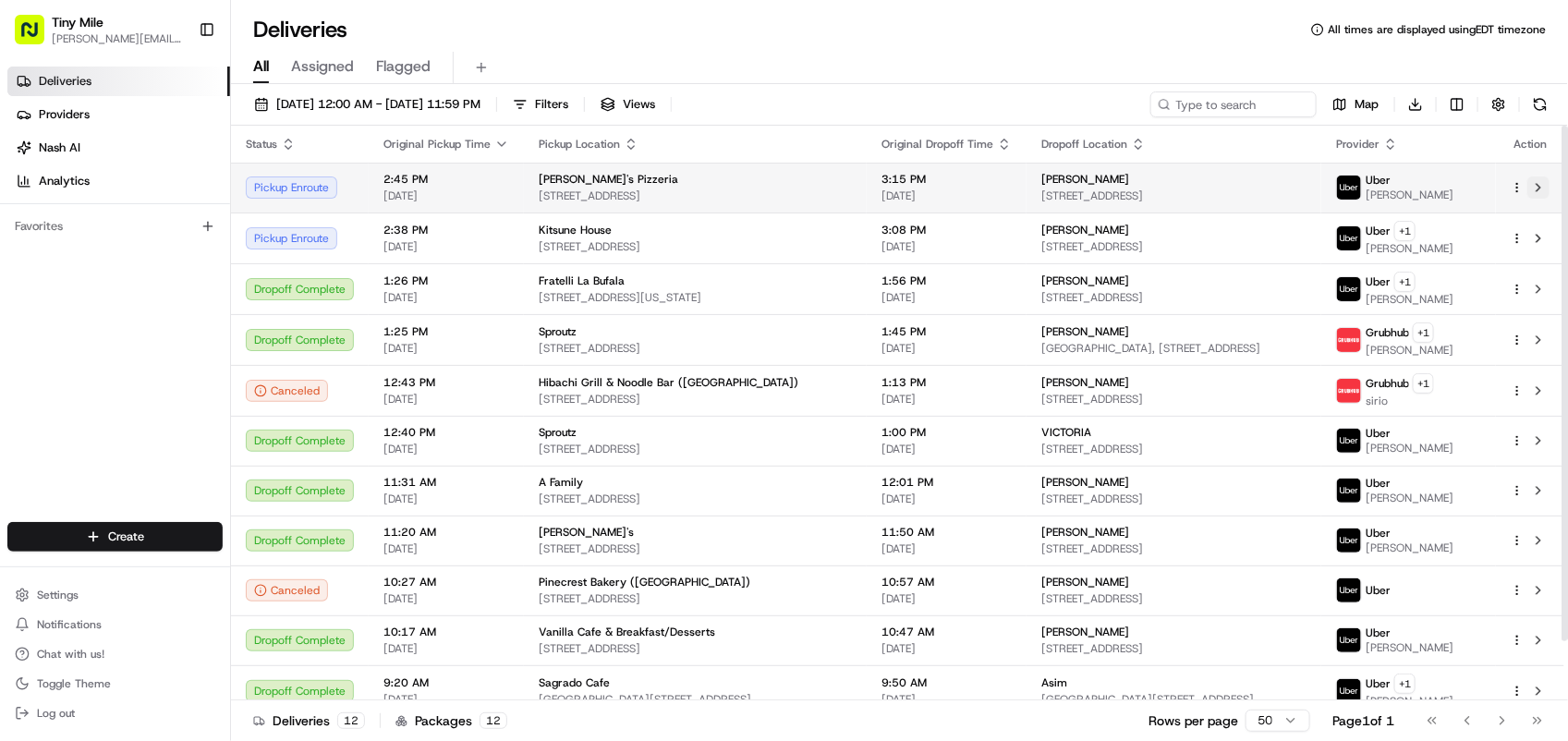
click at [1537, 191] on button at bounding box center [1538, 188] width 22 height 22
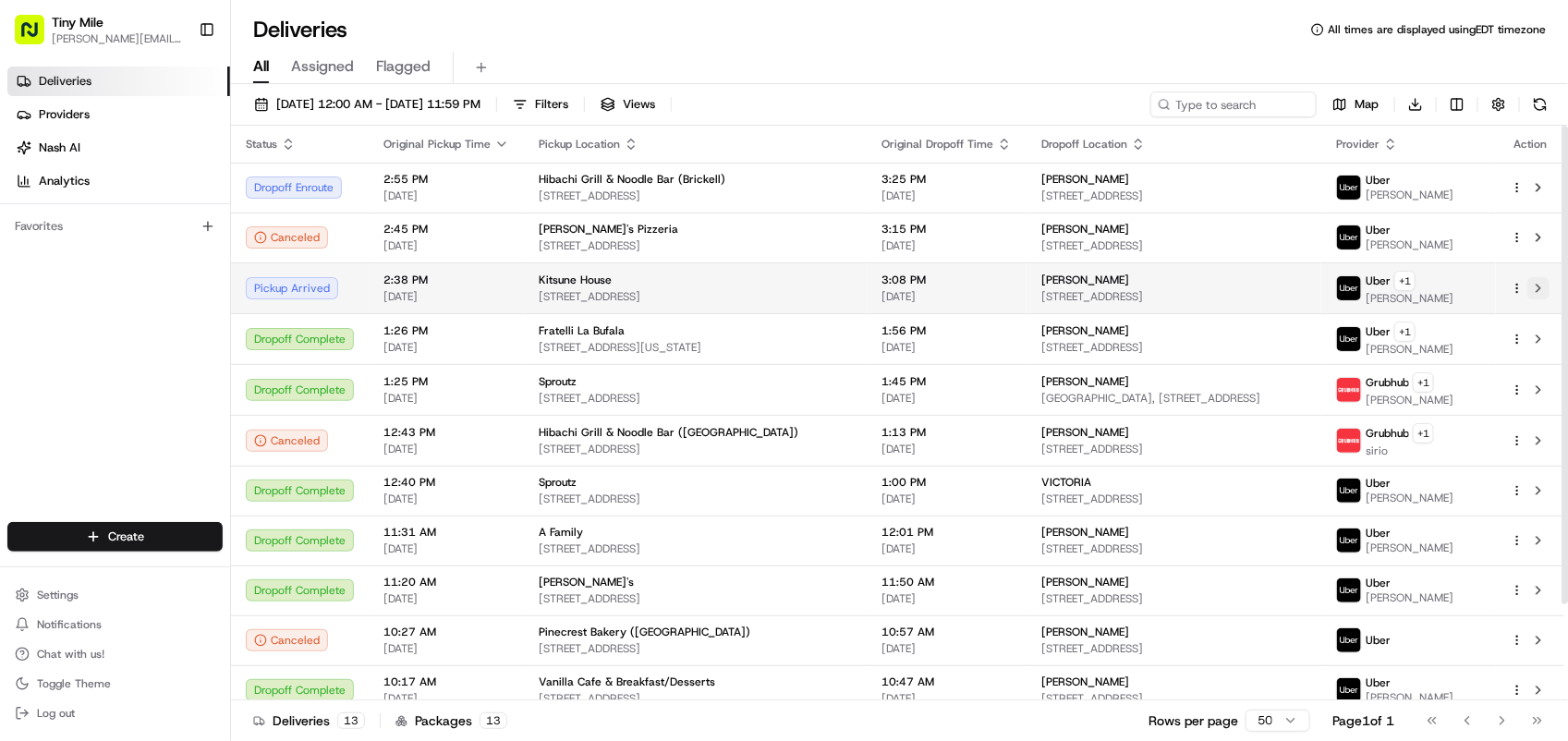
click at [1538, 293] on button at bounding box center [1538, 288] width 22 height 22
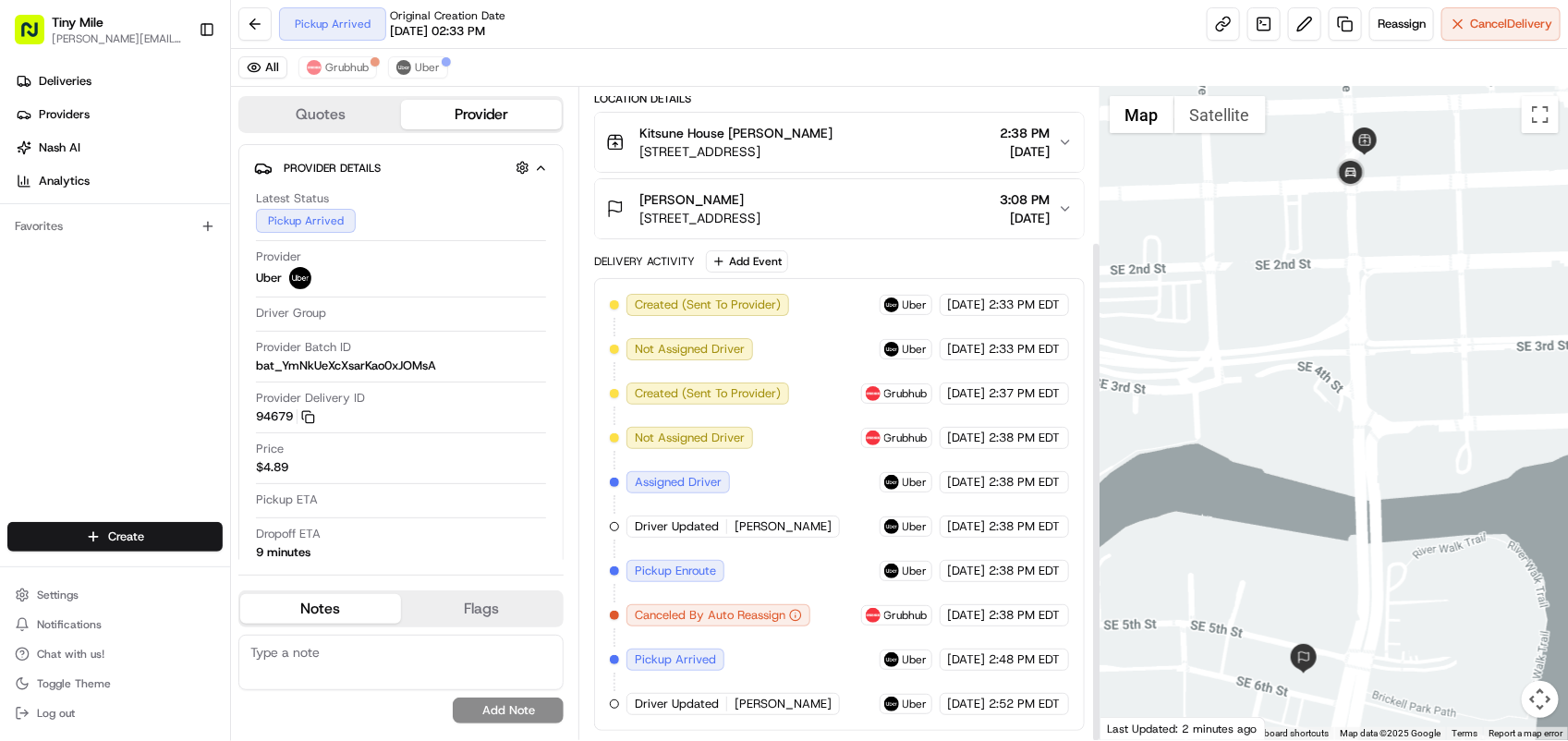
scroll to position [200, 0]
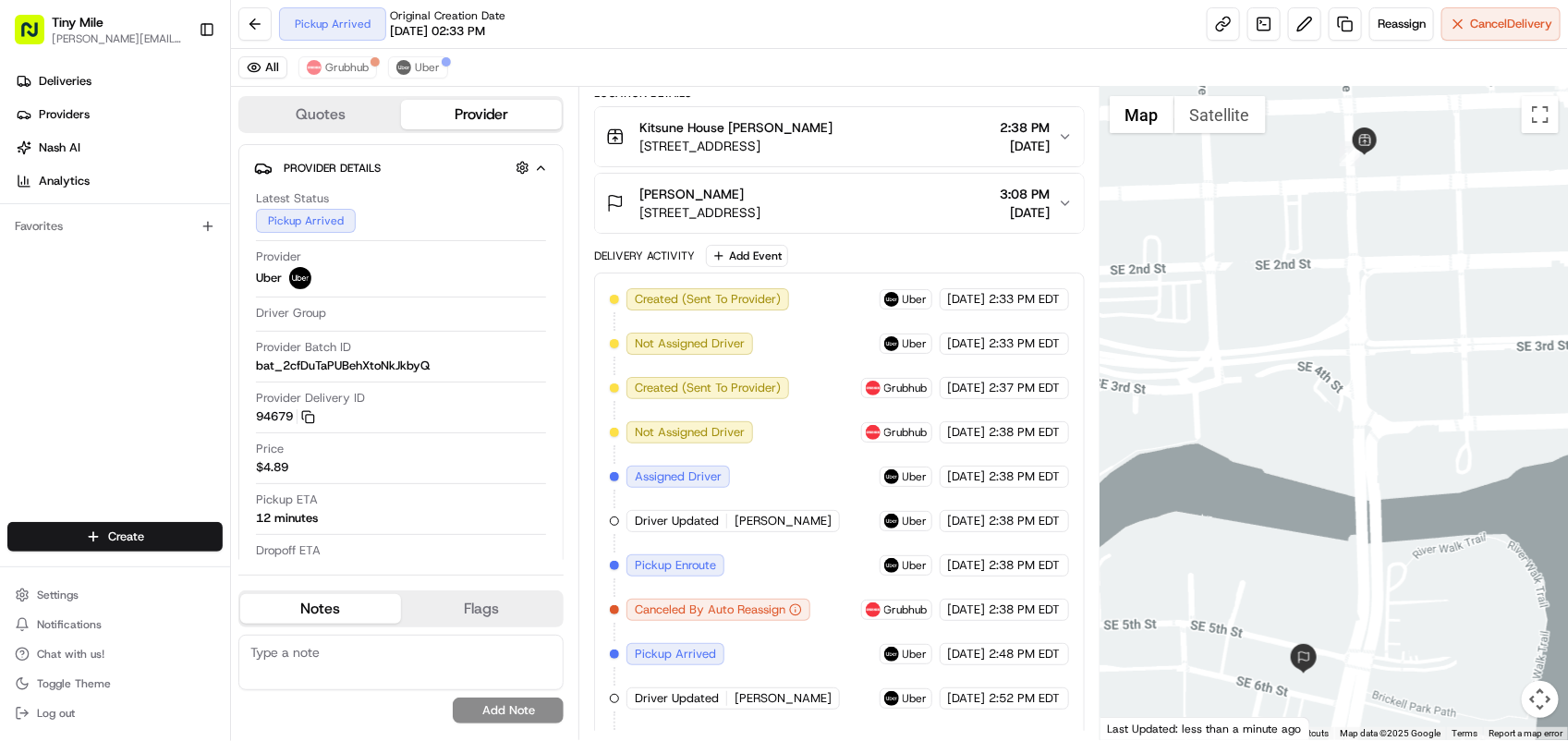
drag, startPoint x: 1424, startPoint y: 380, endPoint x: 980, endPoint y: 431, distance: 446.9
click at [1424, 380] on div at bounding box center [1334, 413] width 468 height 653
click at [56, 479] on div "Deliveries Providers Nash AI Analytics Favorites" at bounding box center [115, 296] width 230 height 474
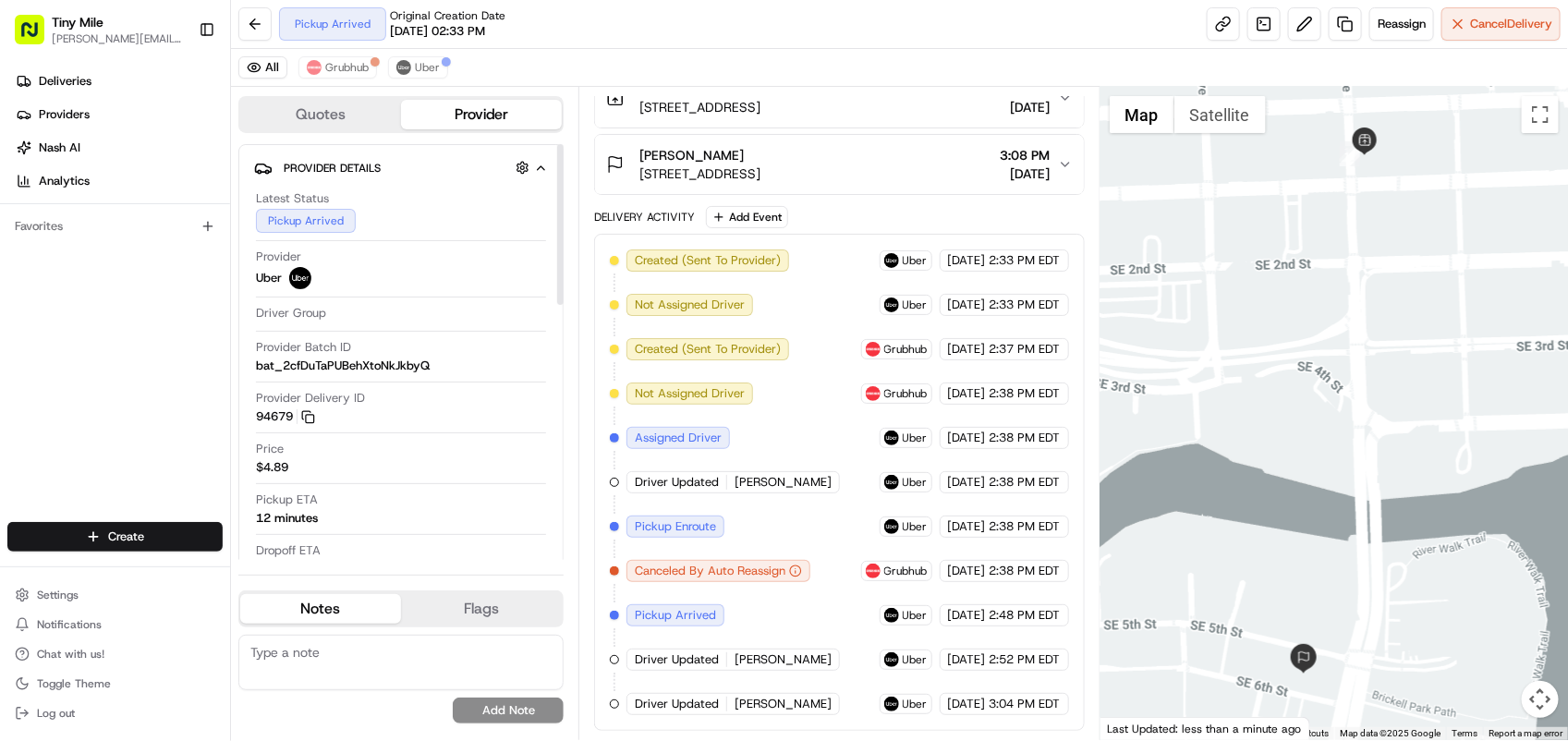
scroll to position [0, 0]
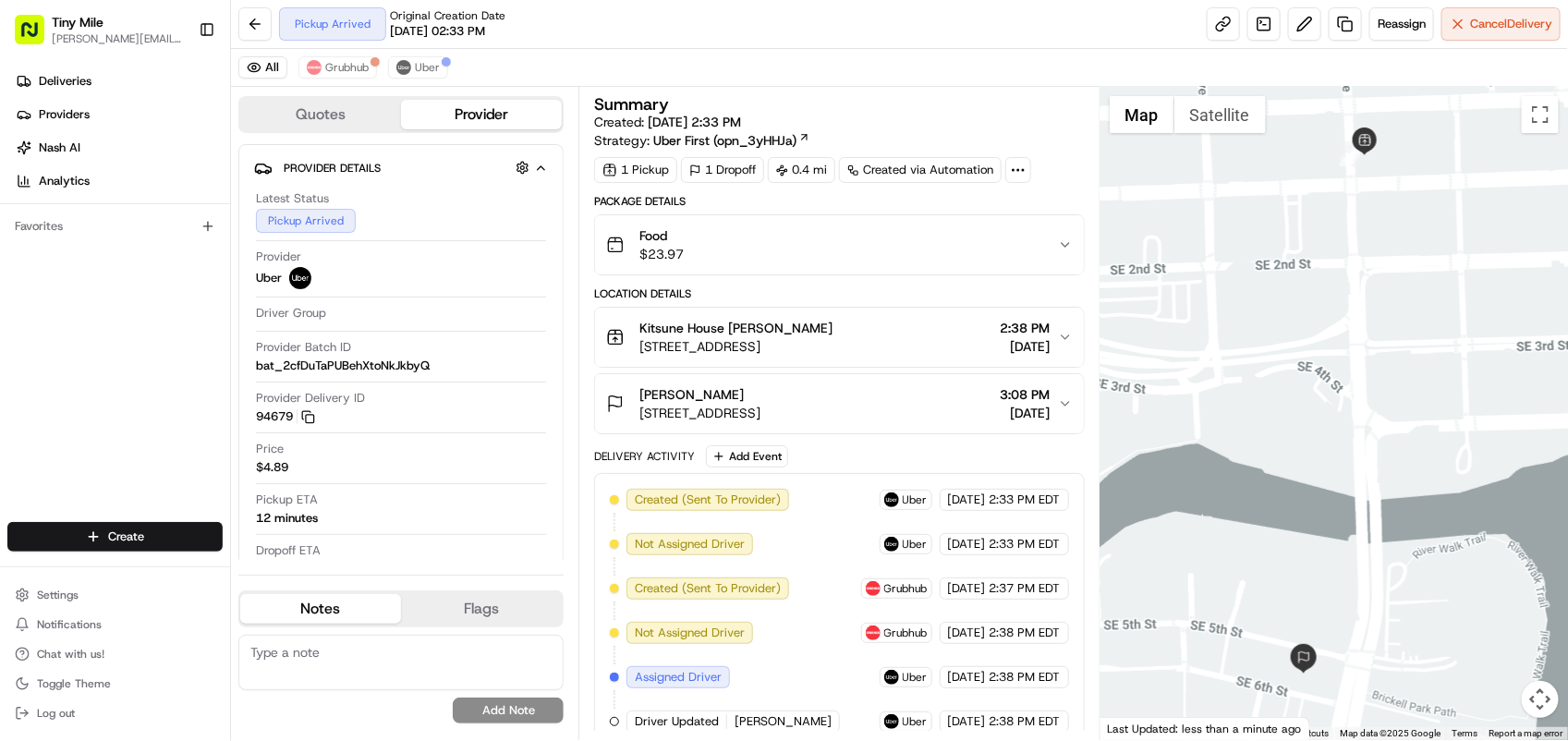
drag, startPoint x: 764, startPoint y: 29, endPoint x: 640, endPoint y: 57, distance: 127.1
click at [640, 57] on div "All Grubhub Uber" at bounding box center [898, 68] width 1336 height 38
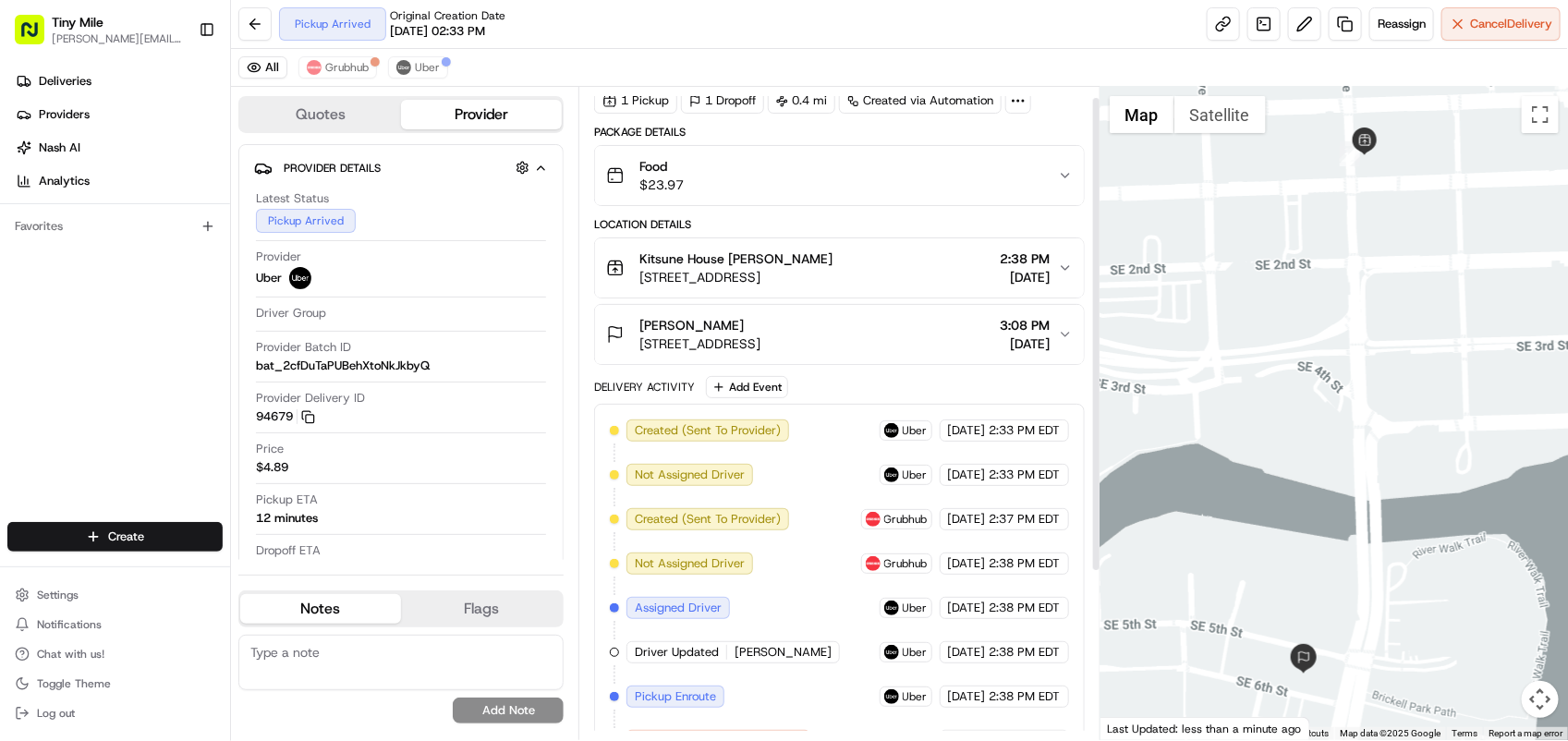
scroll to position [15, 0]
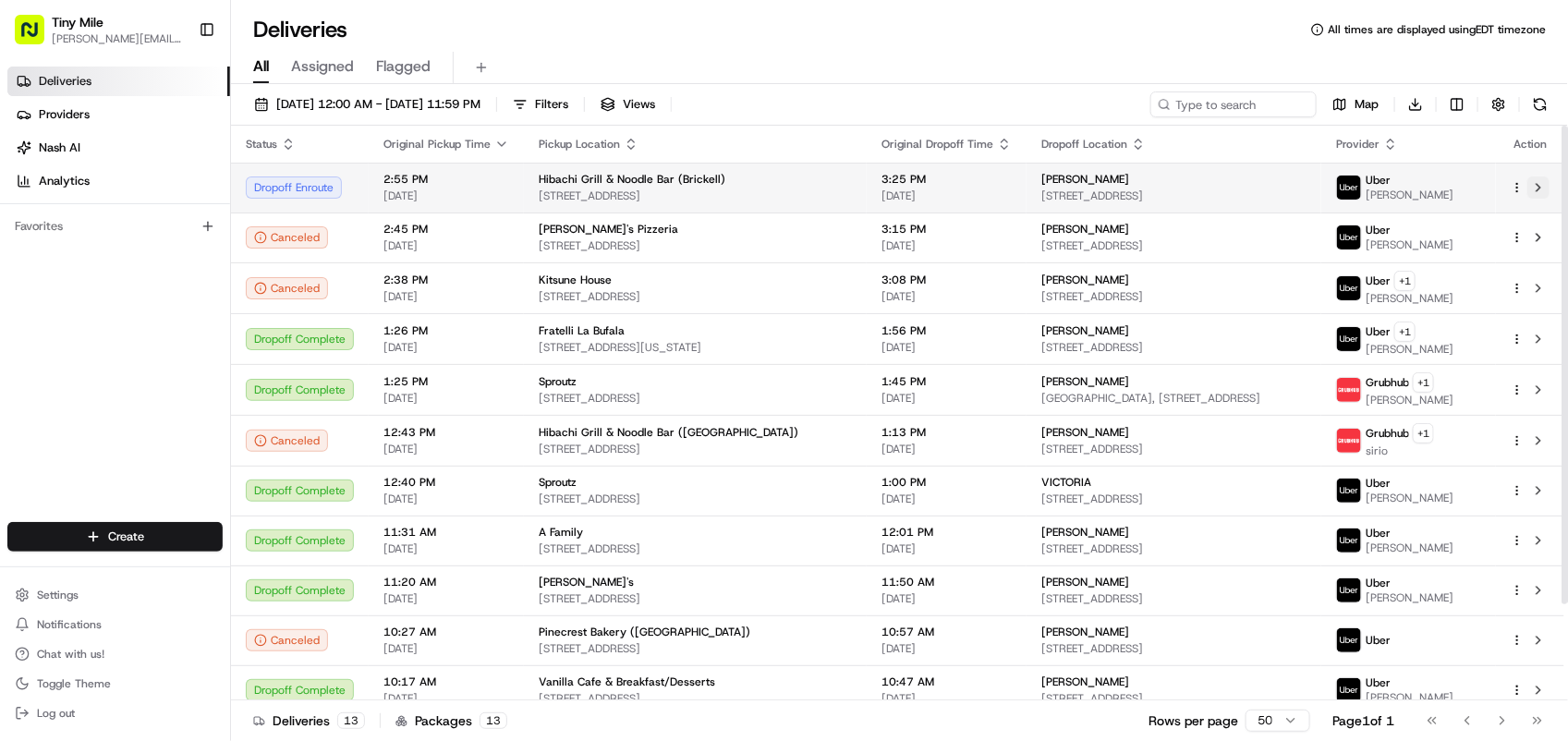
click at [1538, 189] on button at bounding box center [1538, 188] width 22 height 22
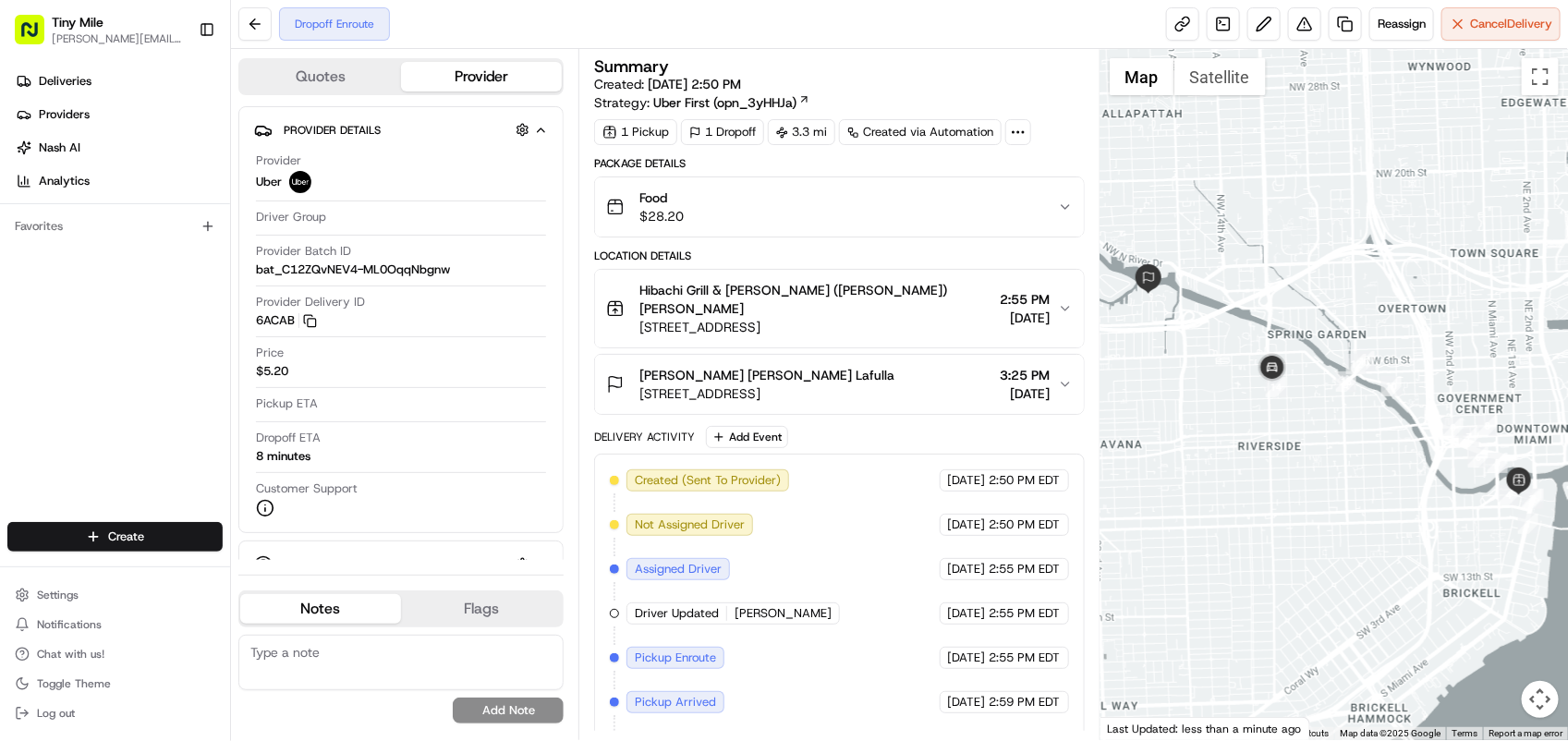
click at [29, 456] on div "Deliveries Providers [PERSON_NAME] Analytics Favorites" at bounding box center [115, 296] width 230 height 474
click at [1471, 300] on div at bounding box center [1334, 395] width 468 height 691
click at [1387, 308] on div at bounding box center [1334, 395] width 468 height 691
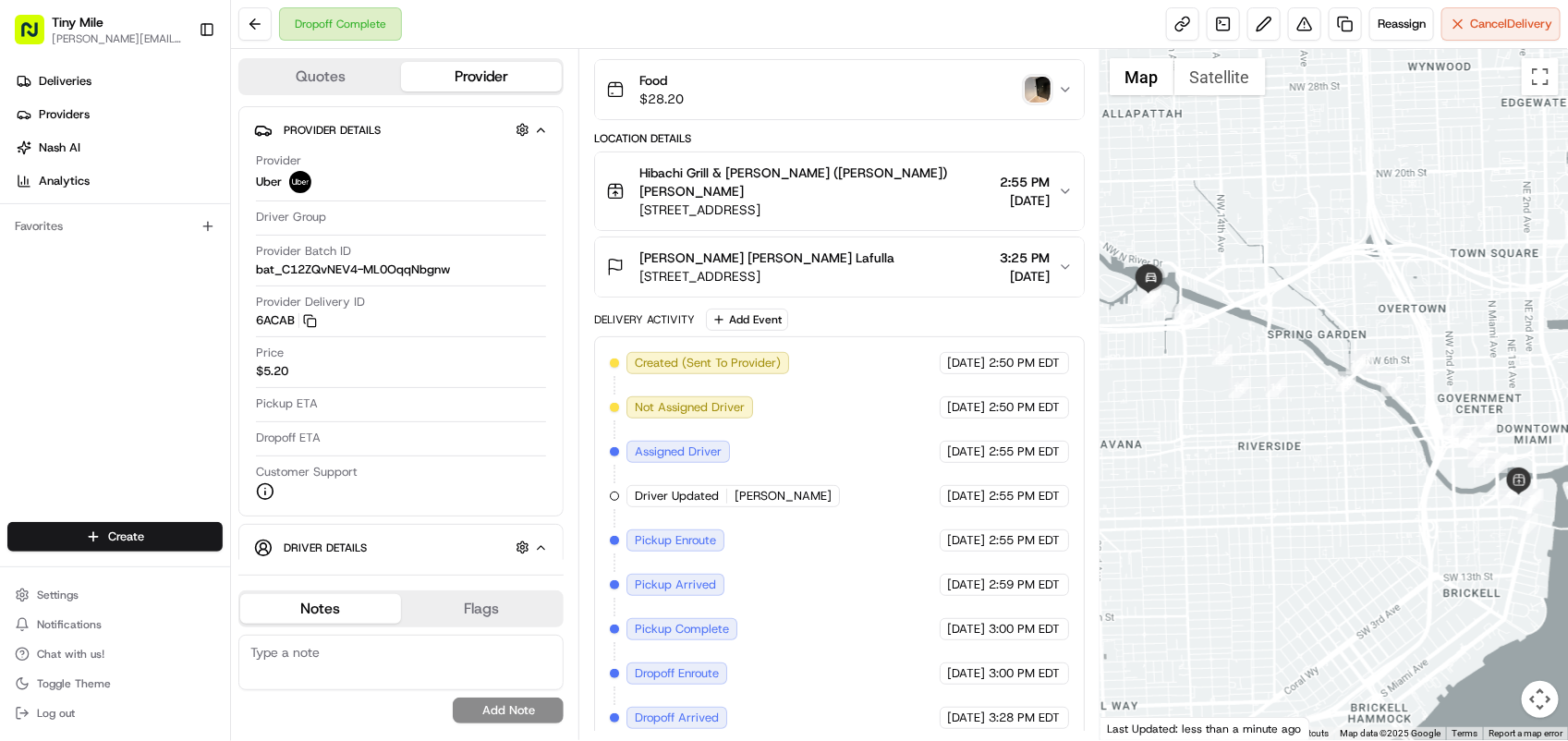
click at [1472, 238] on div at bounding box center [1334, 395] width 468 height 691
click at [1030, 94] on img "button" at bounding box center [1037, 90] width 26 height 26
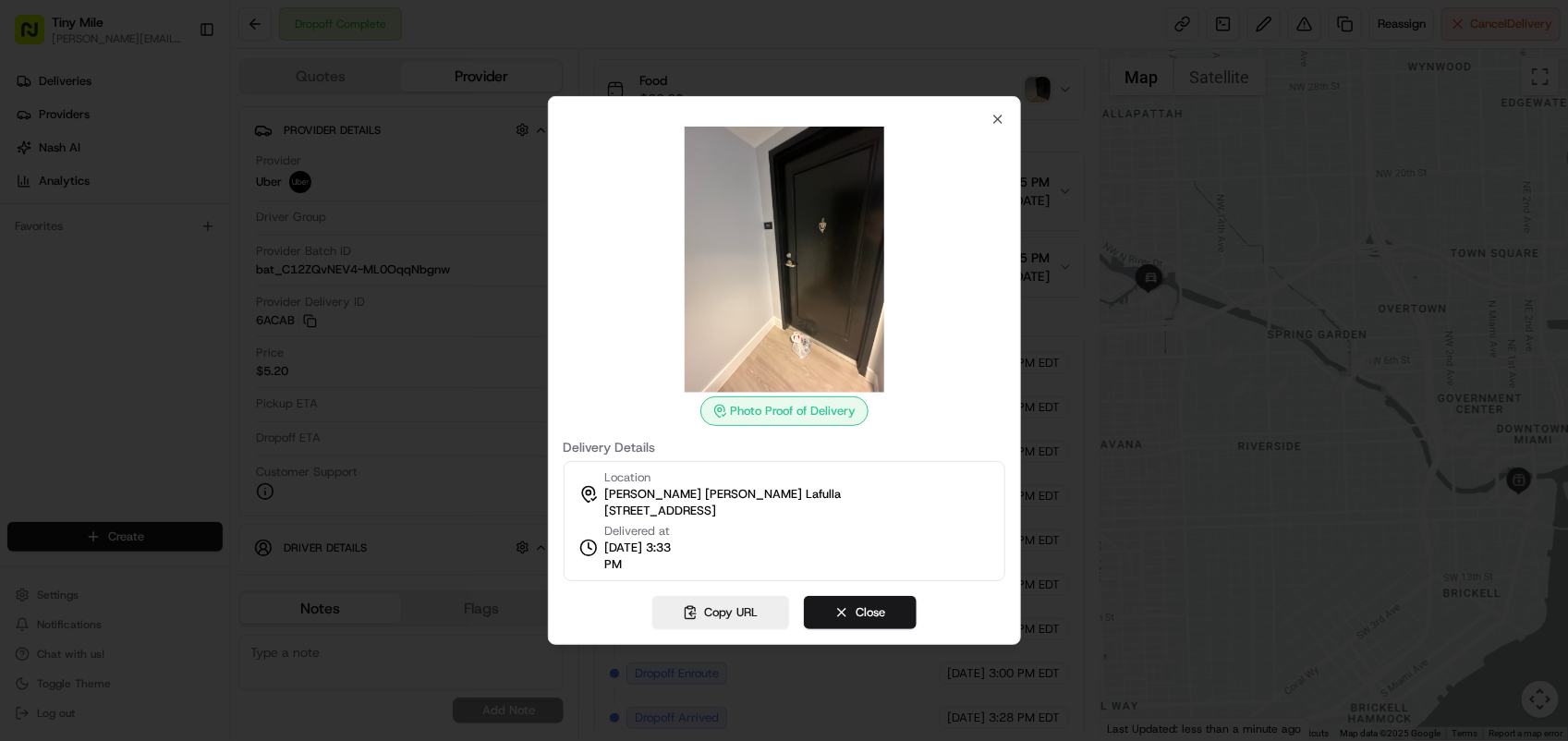
click at [760, 222] on img at bounding box center [784, 259] width 266 height 266
drag, startPoint x: 760, startPoint y: 222, endPoint x: 356, endPoint y: 141, distance: 412.0
click at [356, 141] on div at bounding box center [784, 370] width 1568 height 741
